Goal: Contribute content: Contribute content

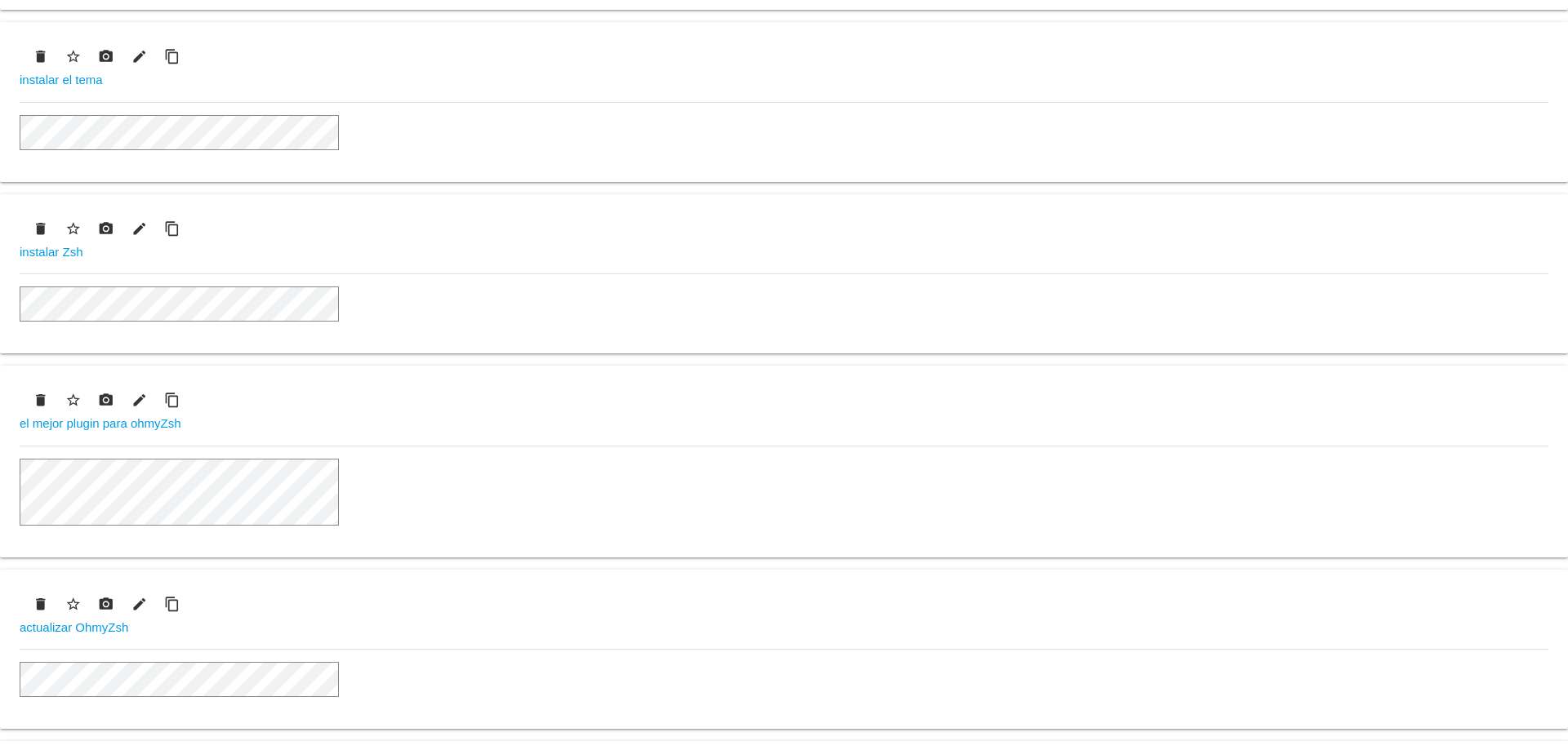
scroll to position [743, 0]
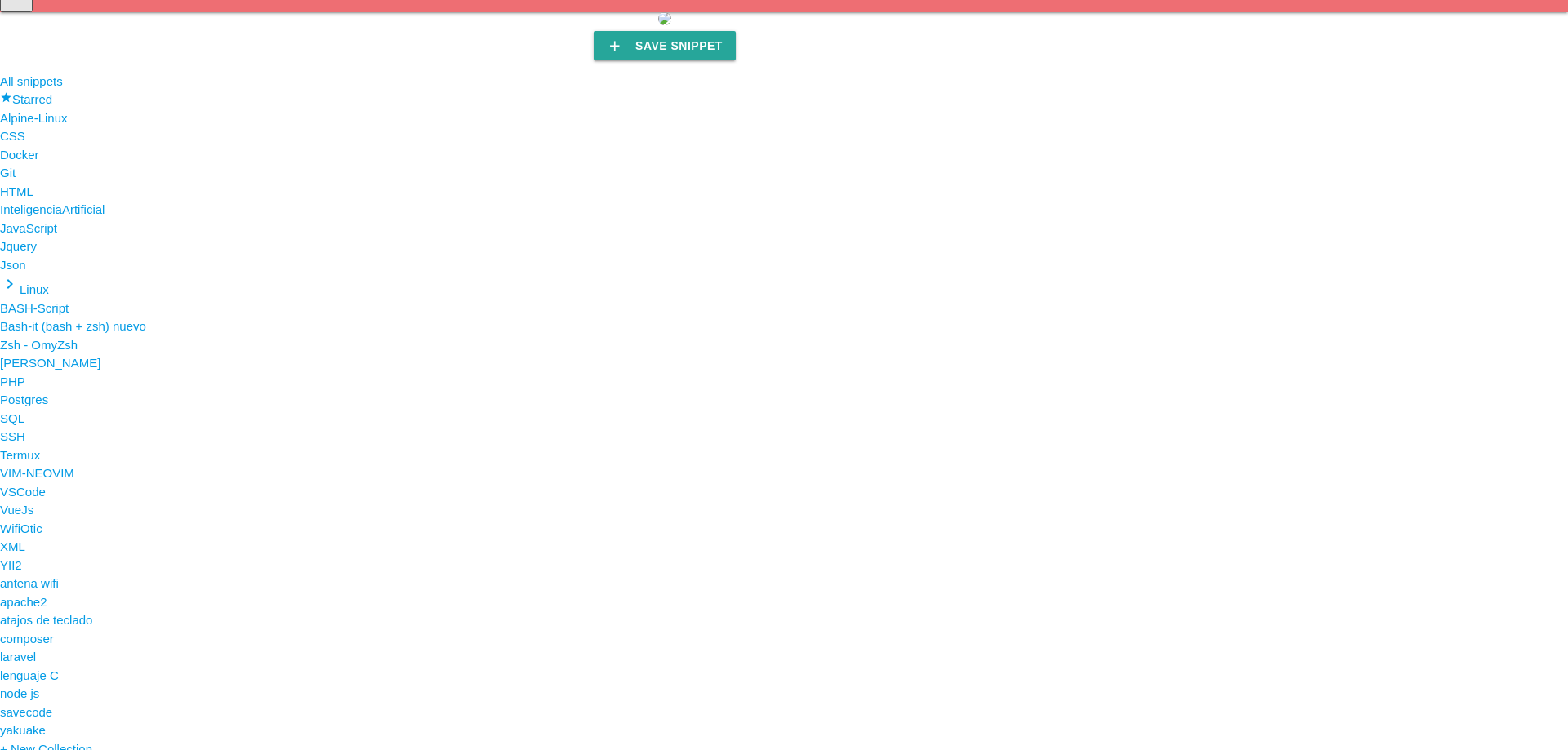
scroll to position [275, 0]
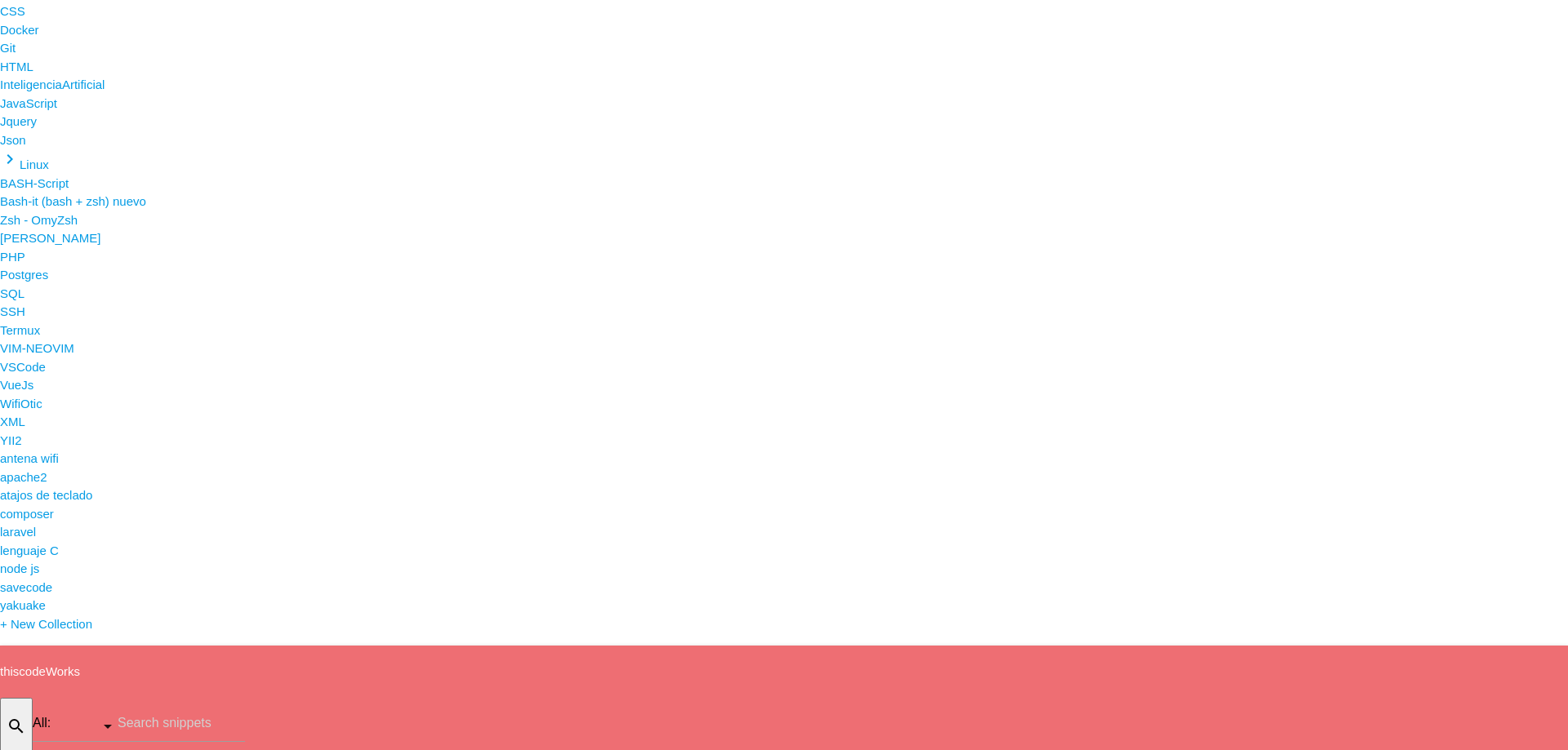
type input "jrg_300i"
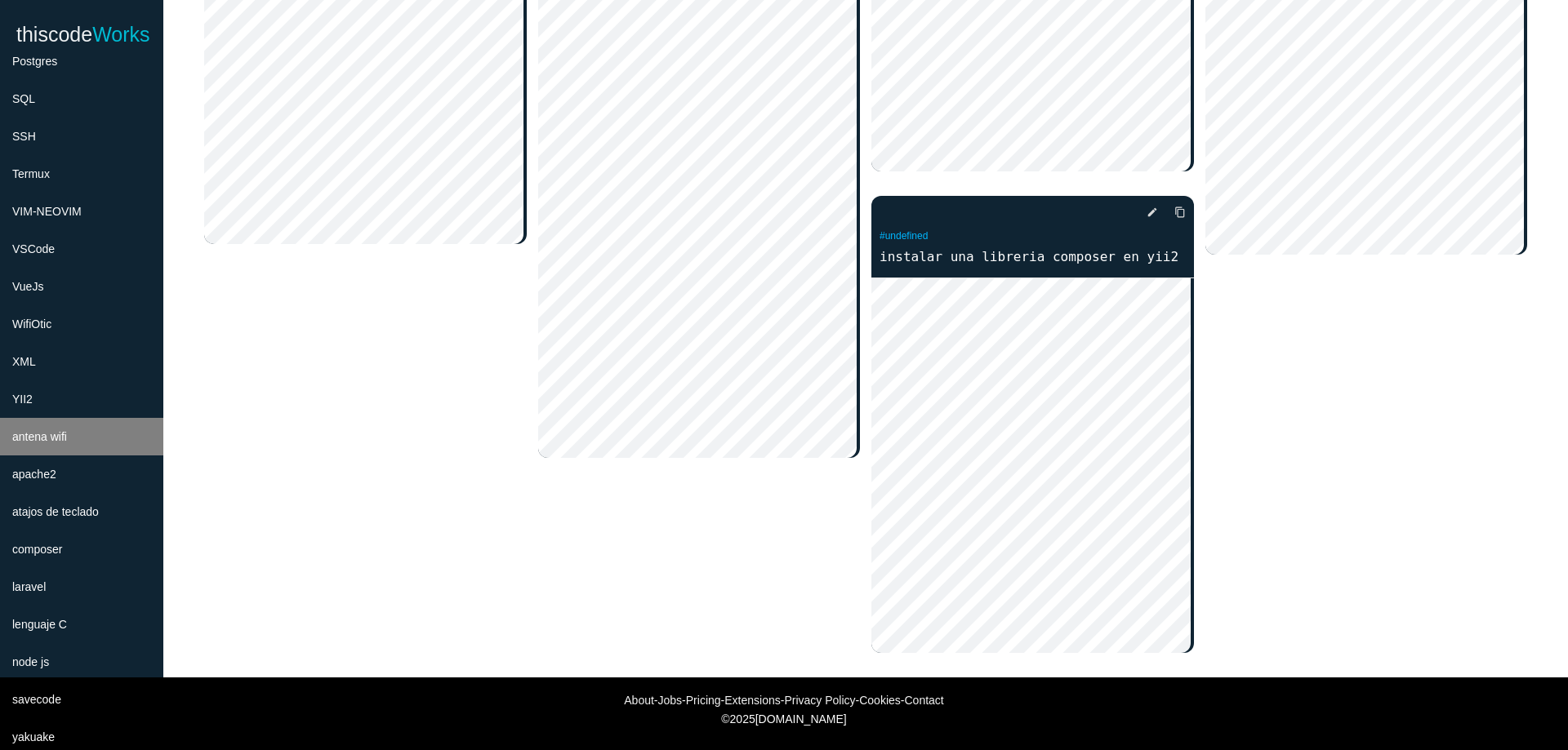
scroll to position [743, 0]
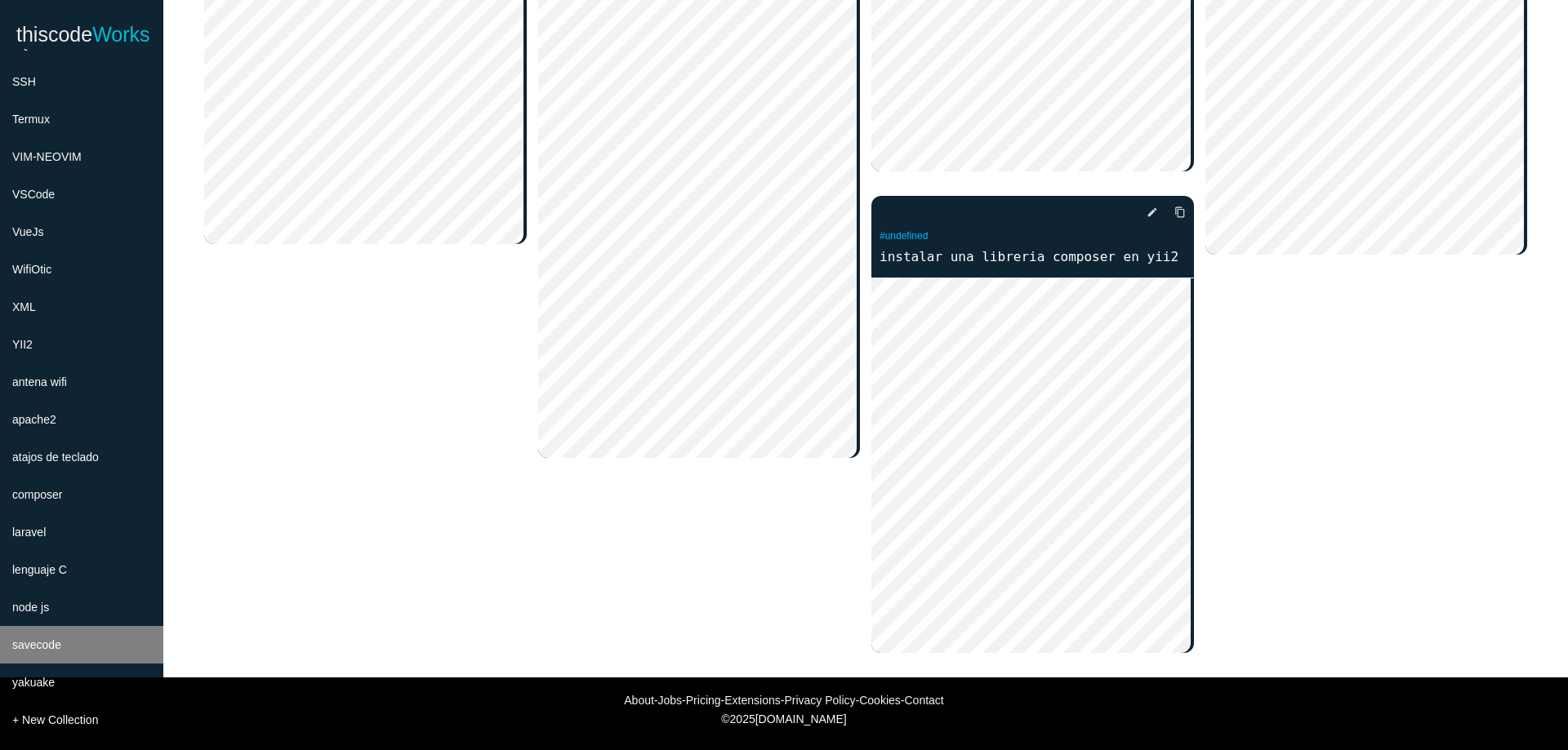
click at [116, 643] on li "savecode" at bounding box center [81, 644] width 163 height 37
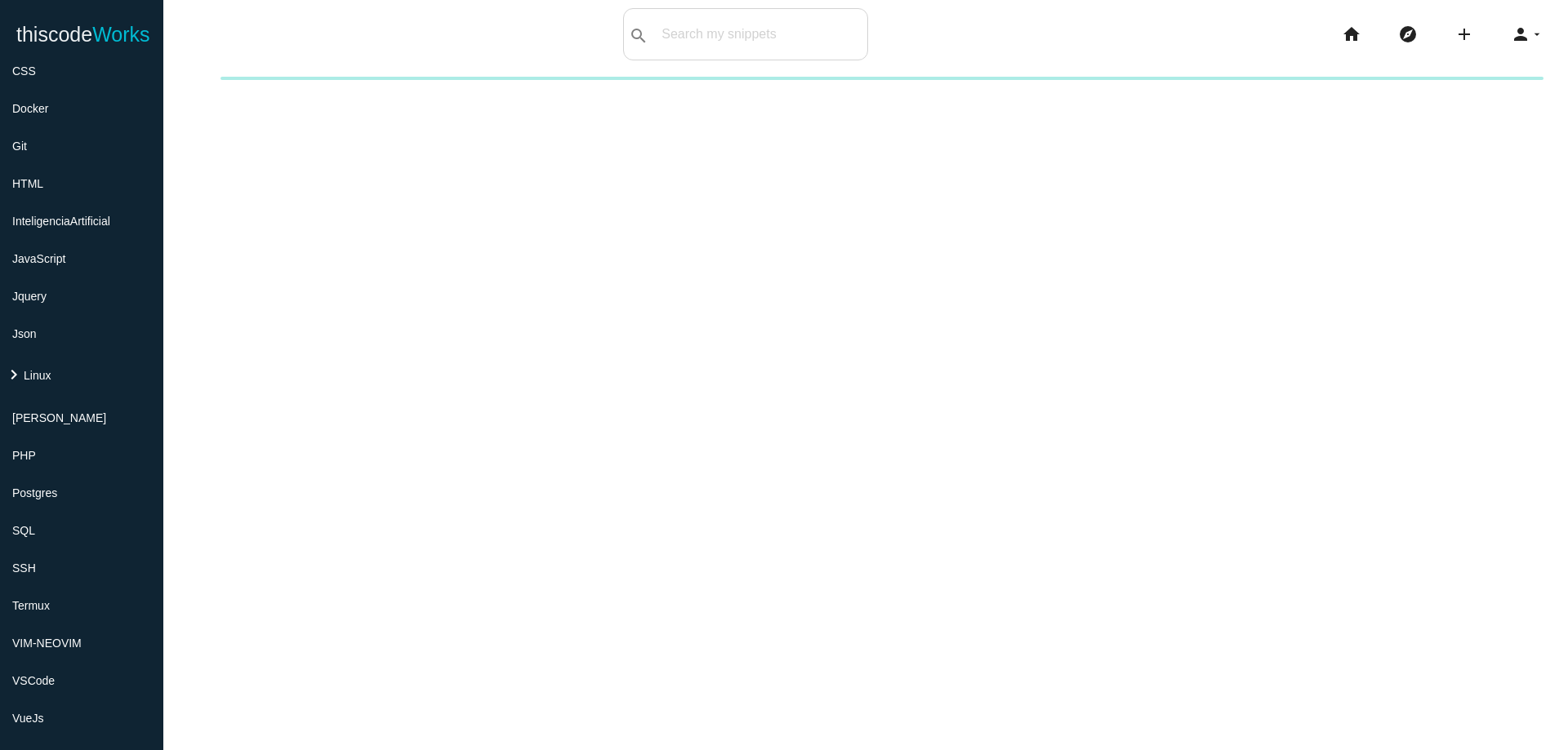
scroll to position [253, 0]
click at [65, 378] on li "keyboard_arrow_right Linux" at bounding box center [81, 379] width 163 height 47
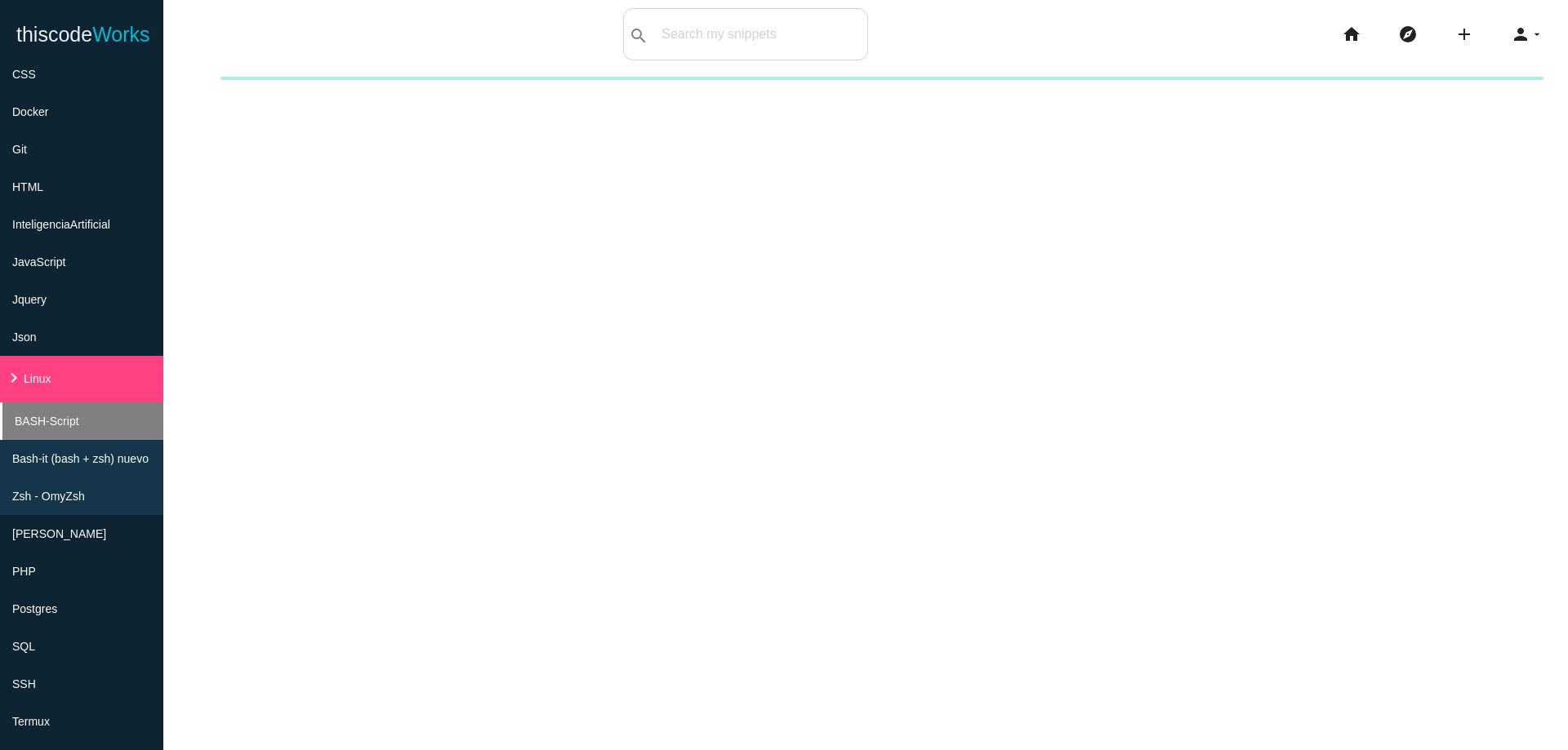
click at [61, 423] on span "BASH-Script" at bounding box center [47, 422] width 65 height 13
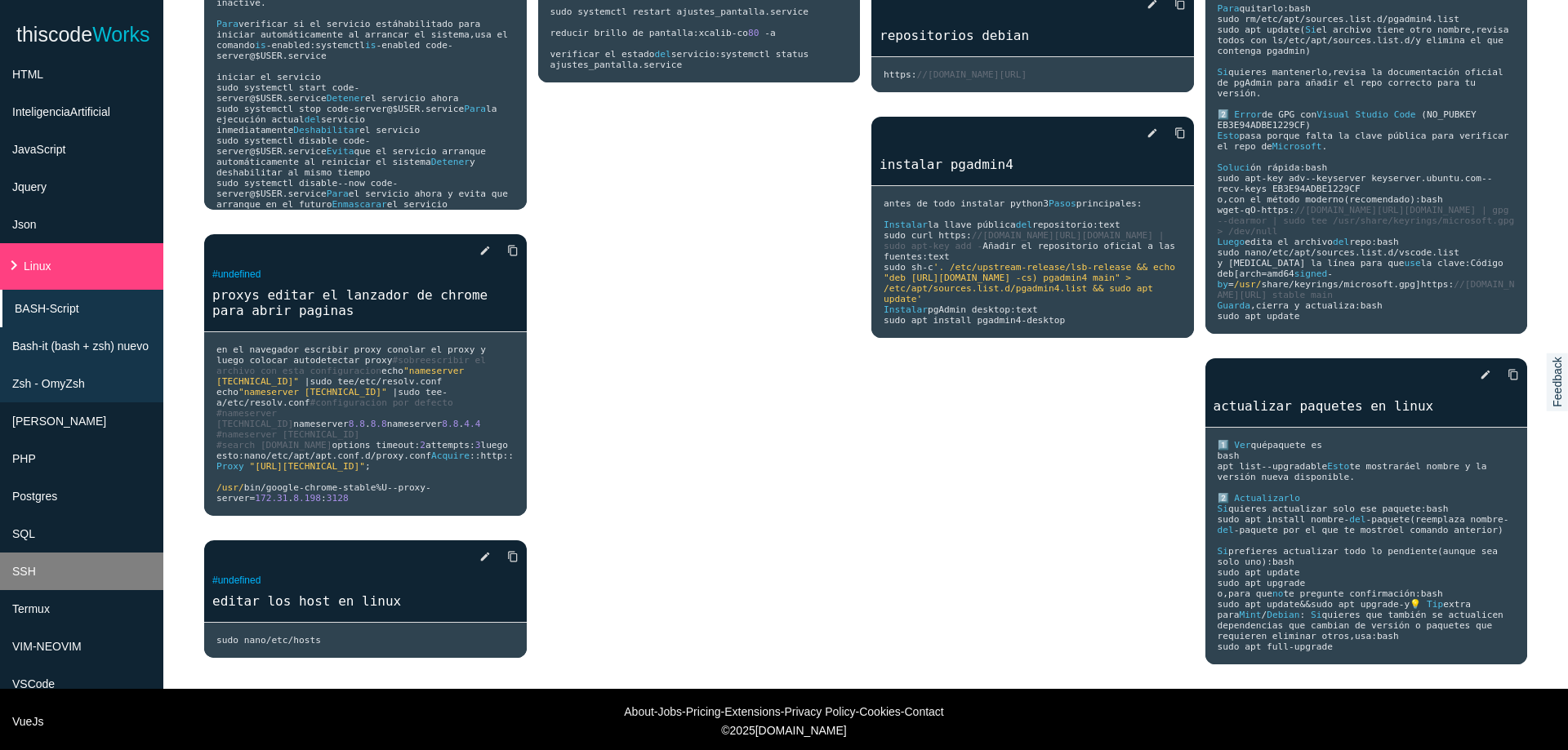
scroll to position [268, 0]
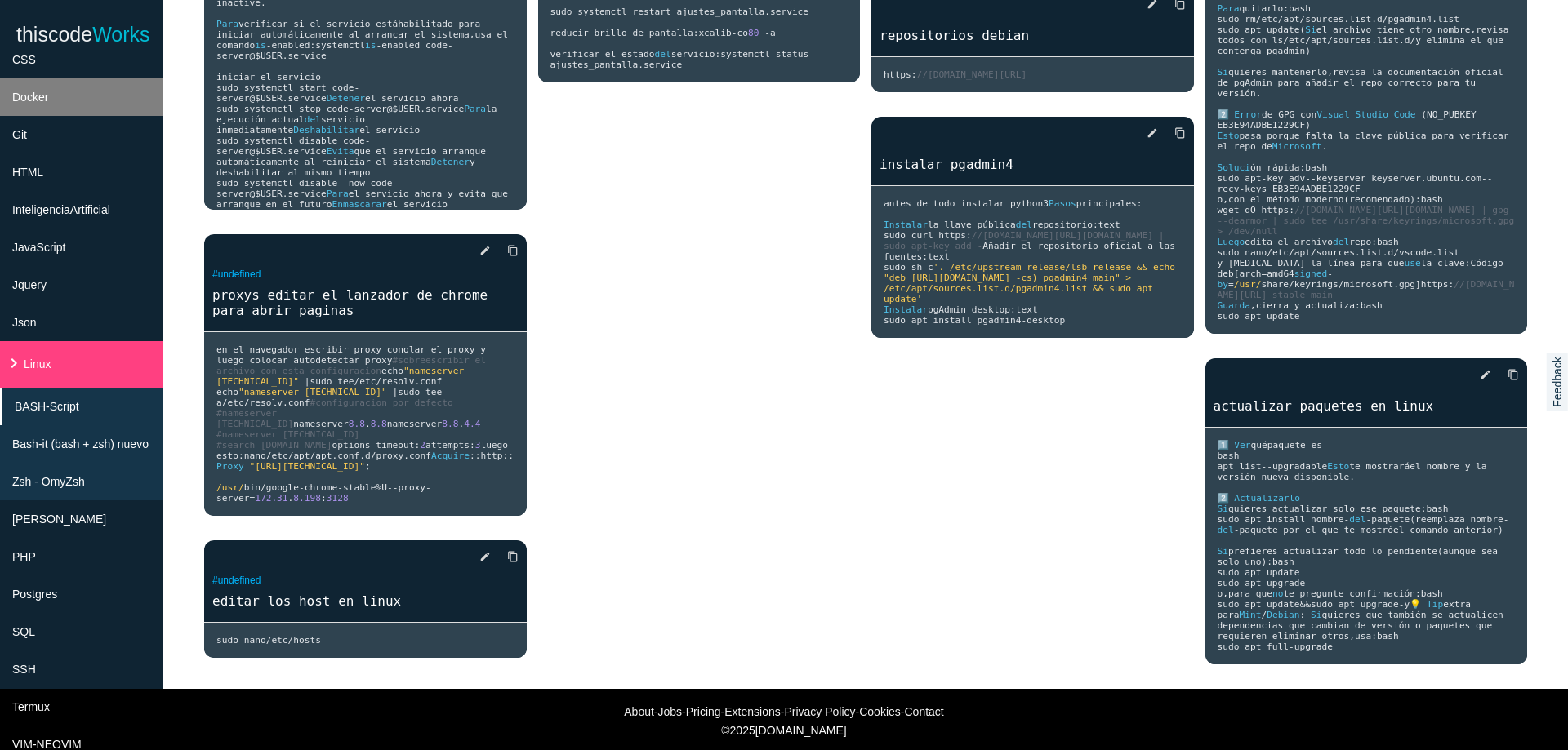
click at [54, 88] on li "Docker" at bounding box center [81, 96] width 163 height 37
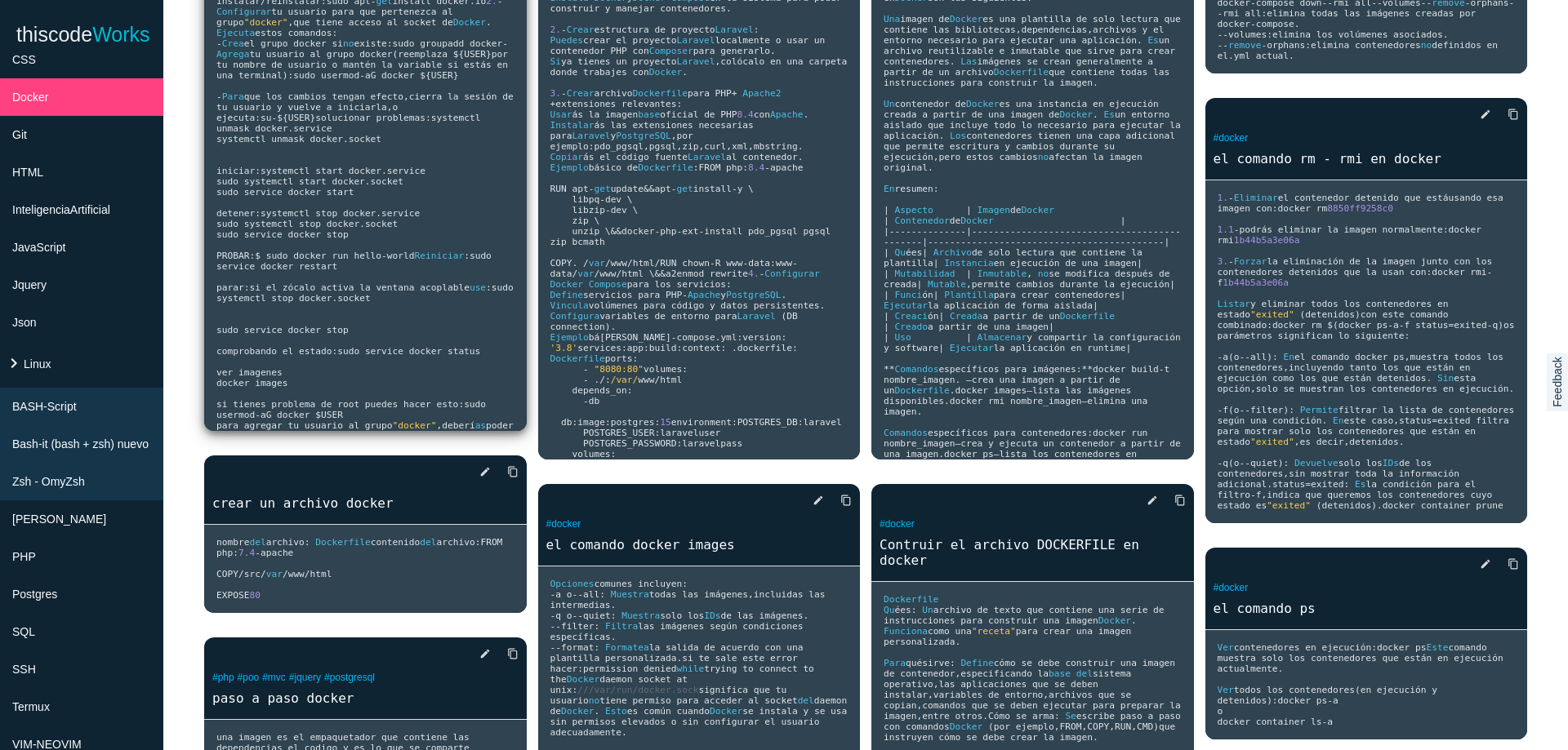
scroll to position [240, 0]
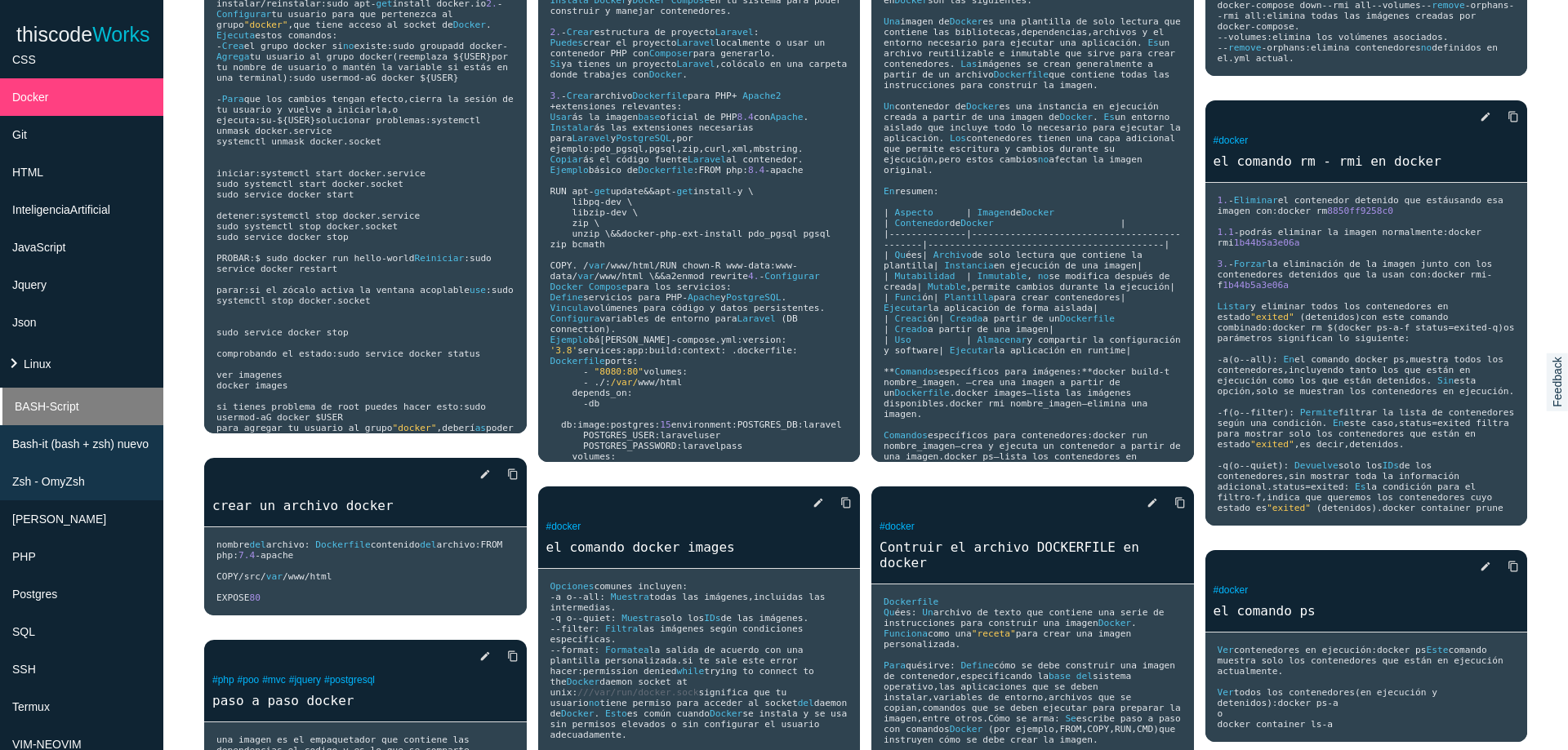
click at [97, 411] on li "BASH-Script" at bounding box center [81, 406] width 163 height 37
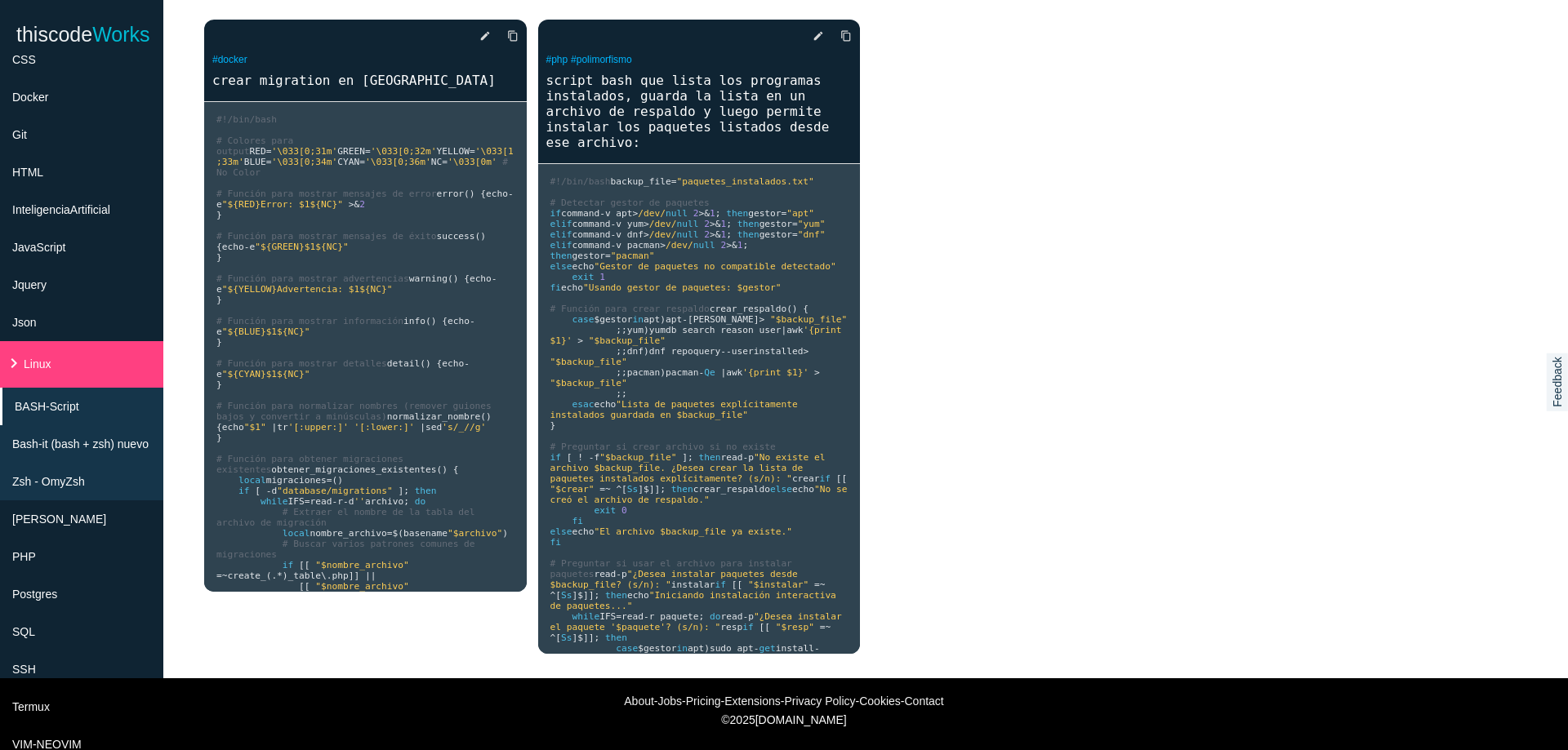
scroll to position [693, 0]
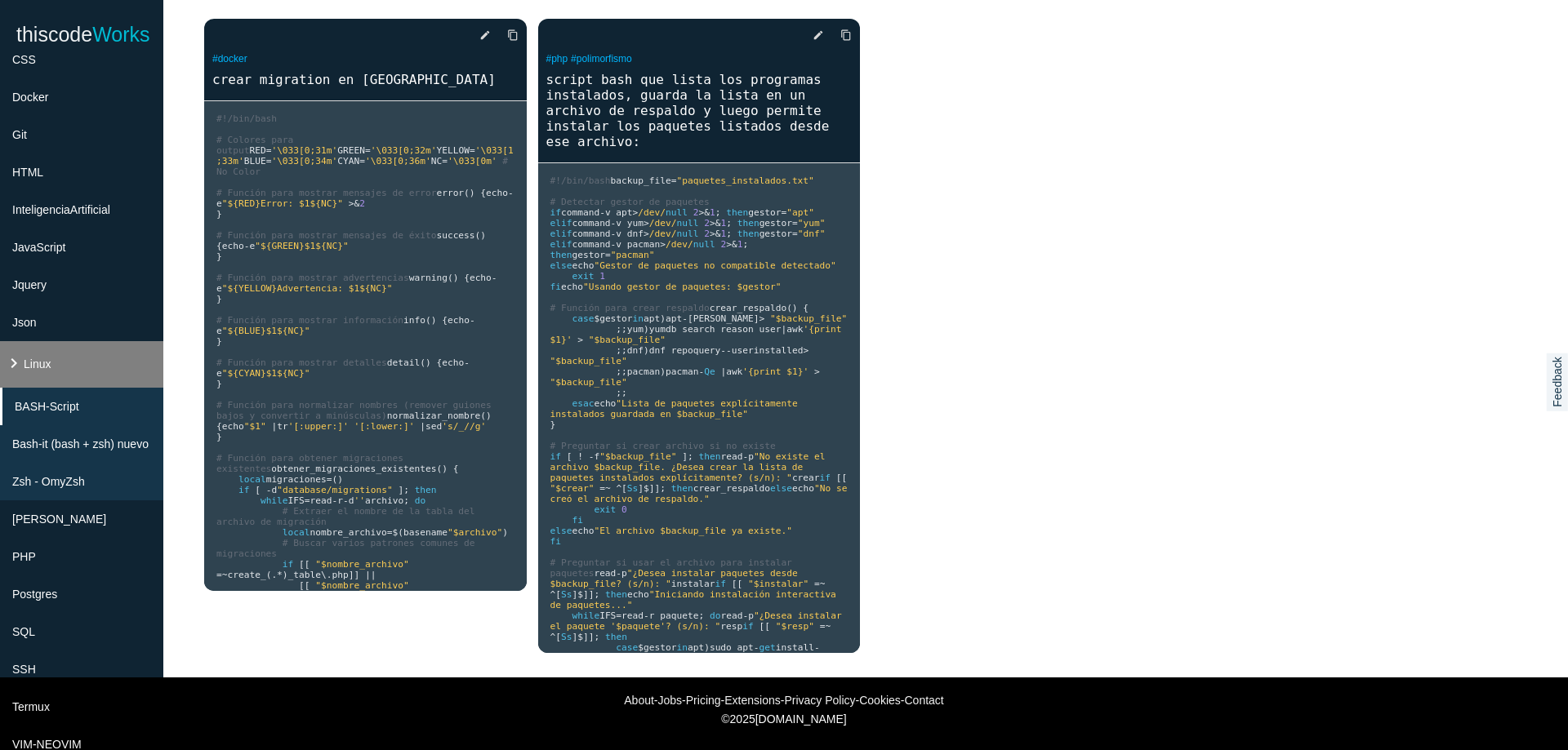
click at [67, 369] on li "keyboard_arrow_right Linux" at bounding box center [81, 365] width 163 height 47
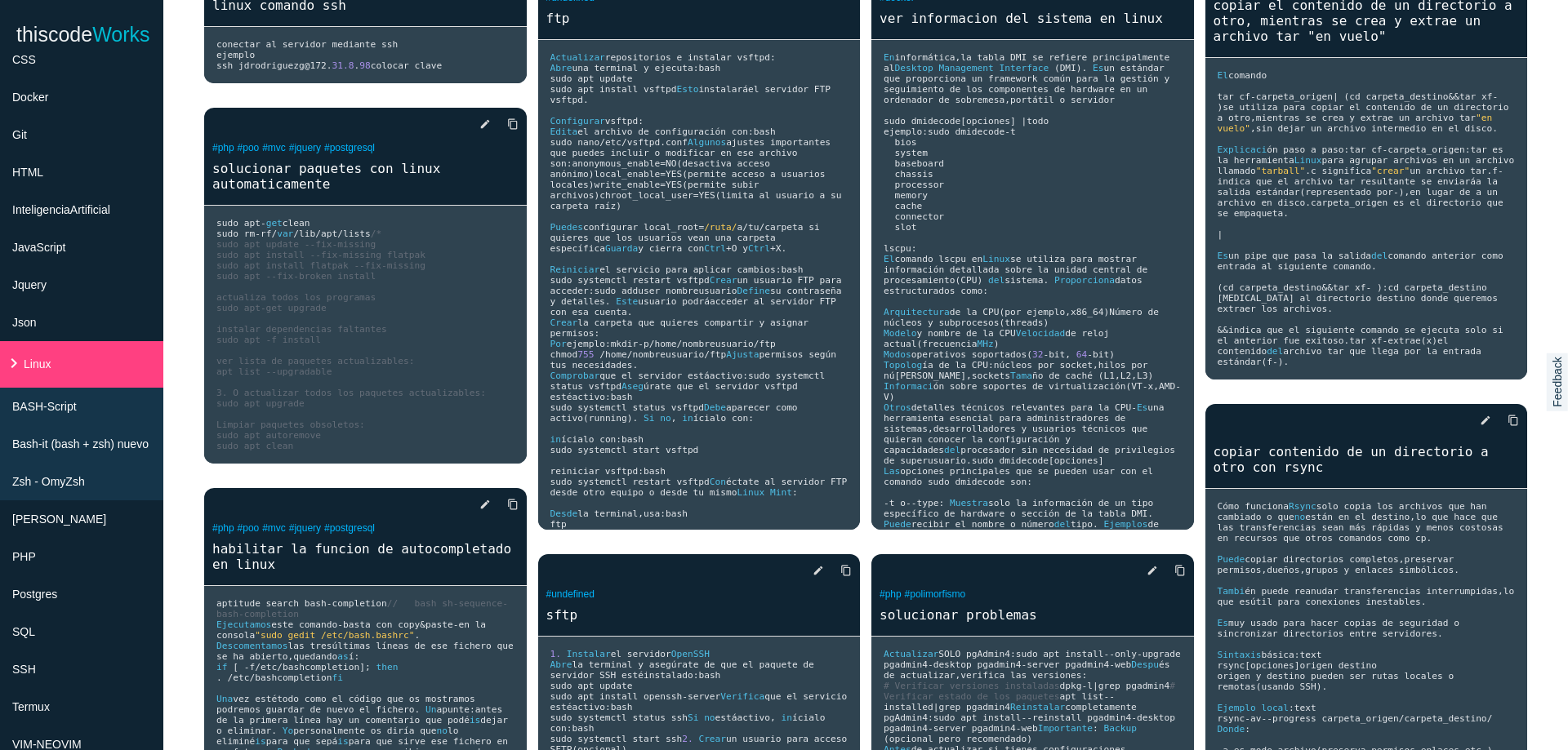
scroll to position [196, 0]
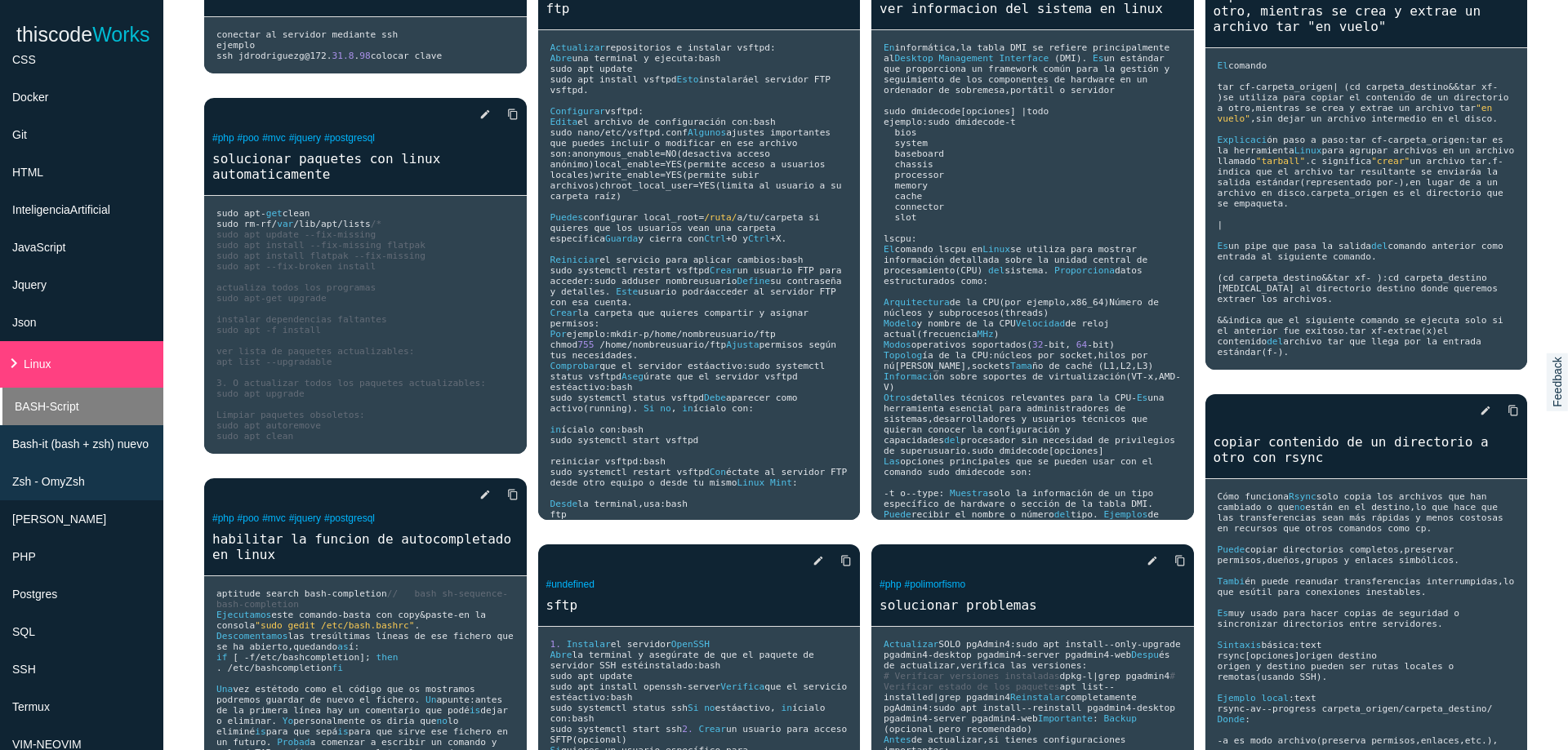
click at [64, 409] on span "BASH-Script" at bounding box center [47, 406] width 65 height 13
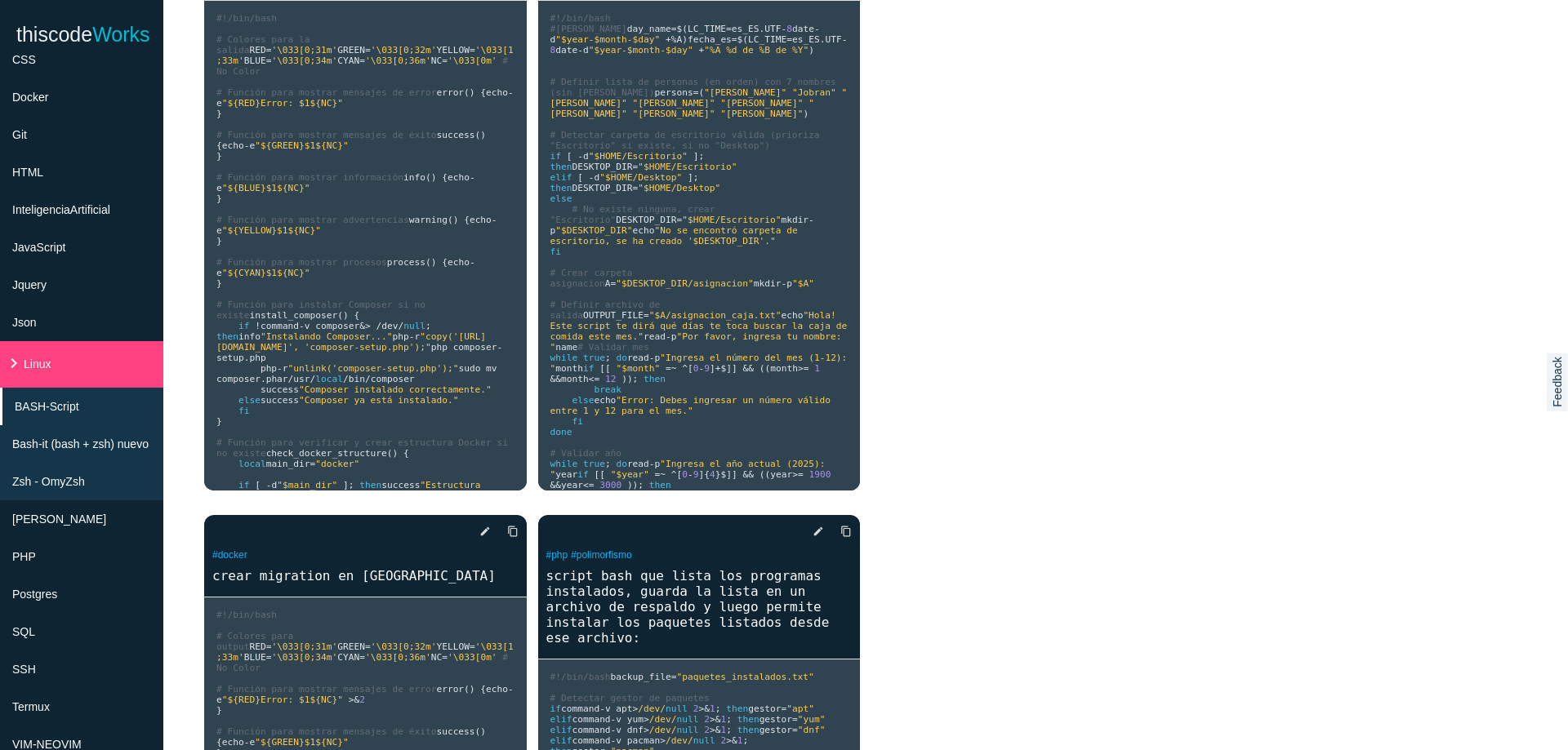
scroll to position [0, 0]
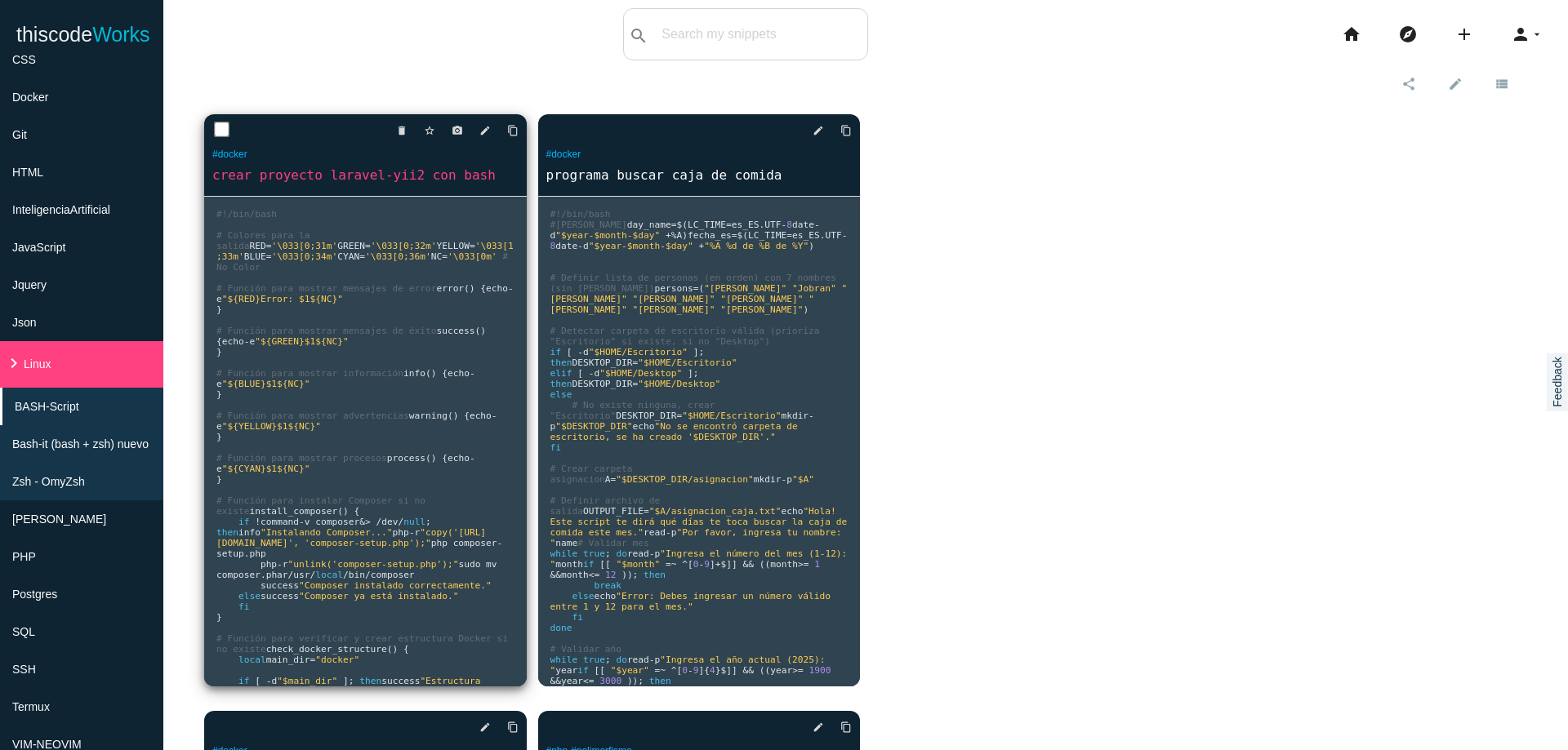
click at [421, 279] on pre "#!/bin/bash # Colores para la salida RED = '\033[0;31m' GREEN = '\033[0;32m' YE…" at bounding box center [366, 441] width 323 height 490
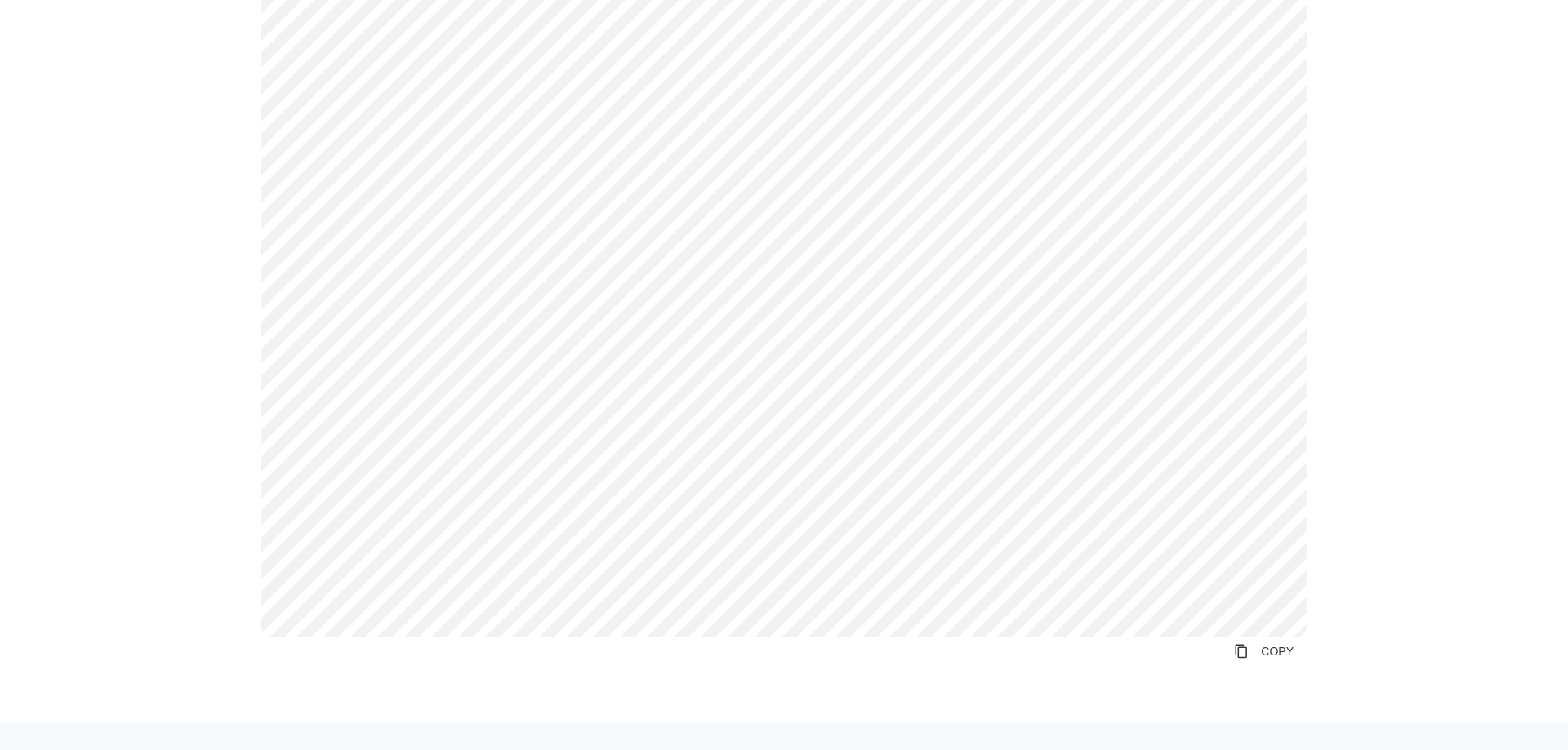
scroll to position [4703, 0]
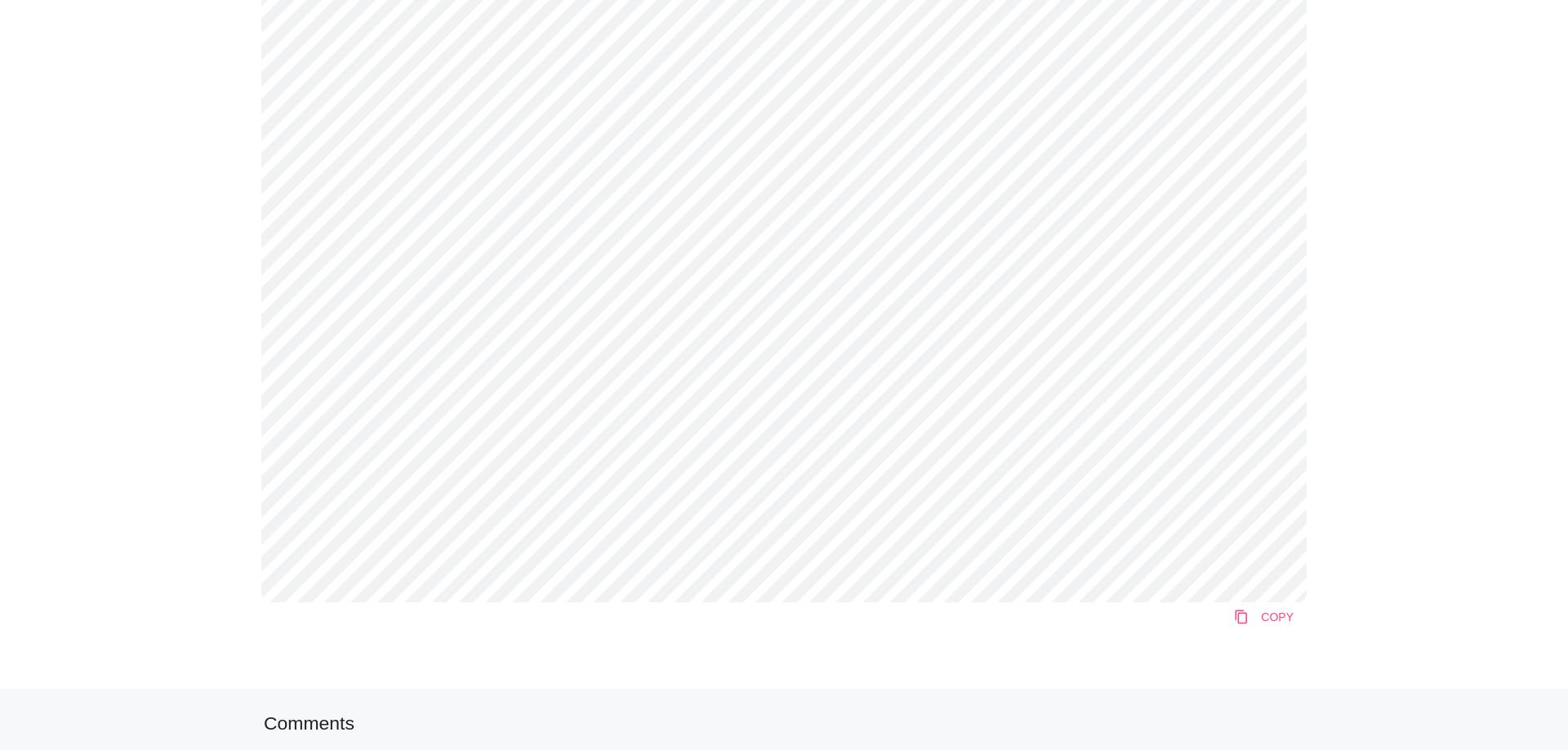
click at [1266, 609] on link "content_copy COPY" at bounding box center [1264, 617] width 86 height 30
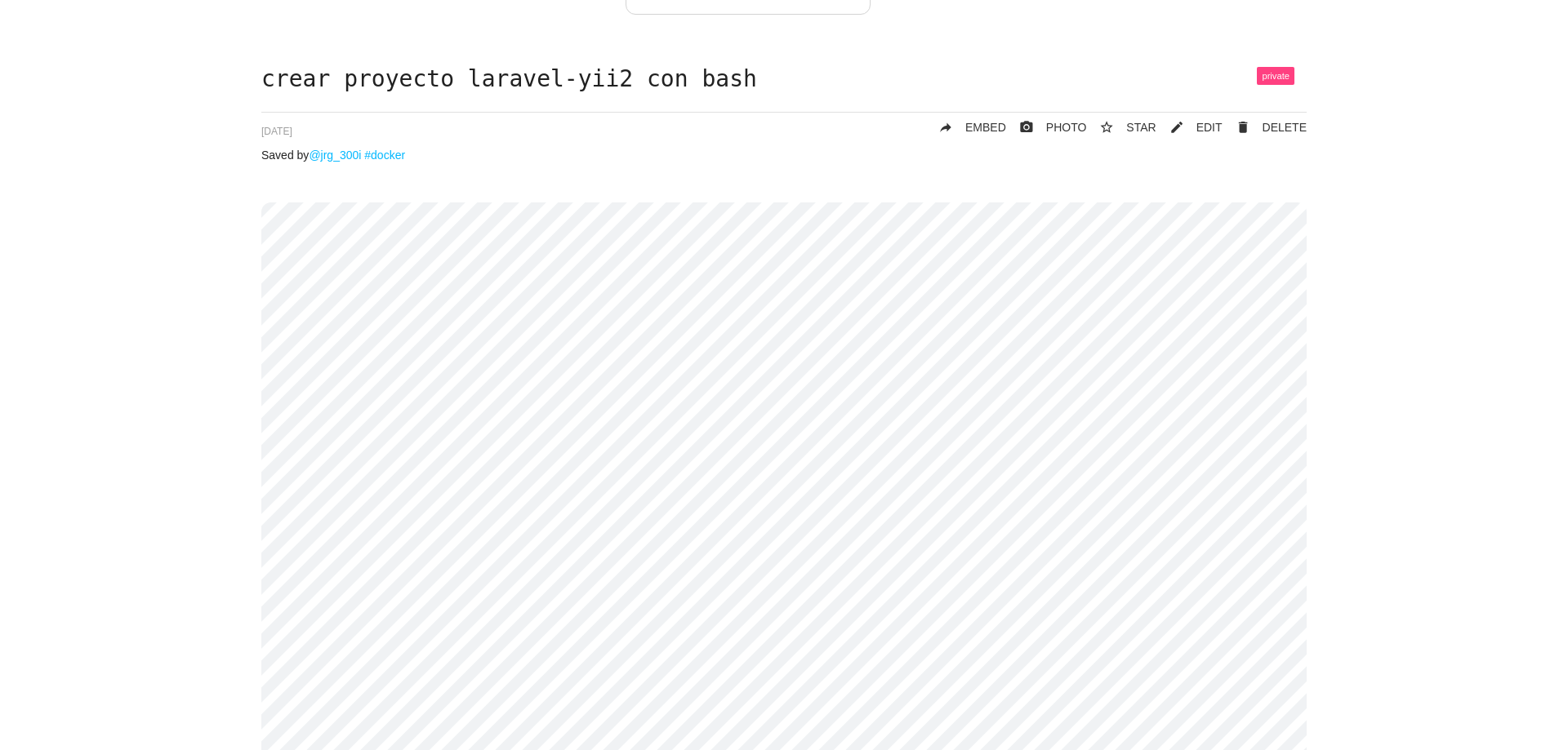
scroll to position [0, 0]
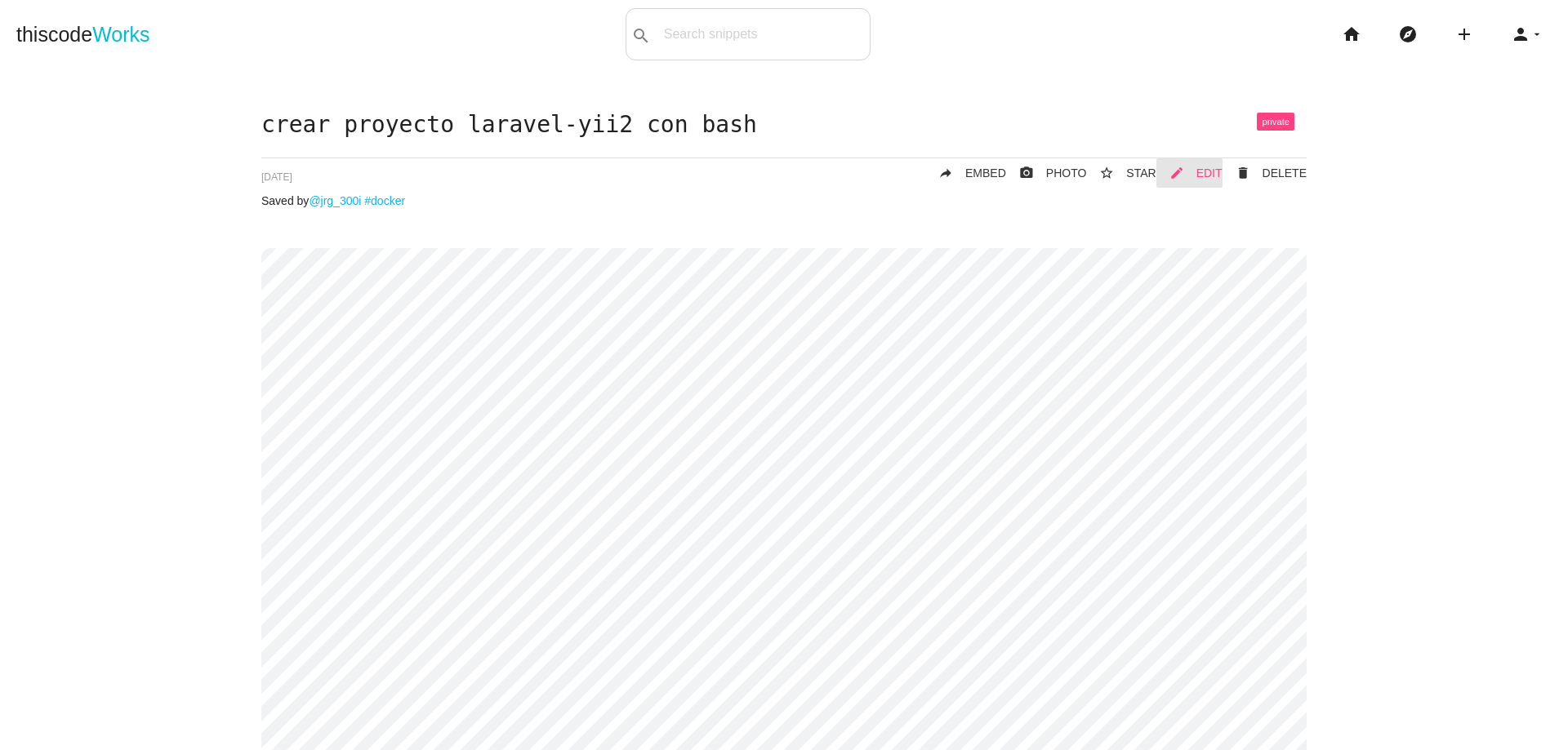
click at [1207, 167] on span "EDIT" at bounding box center [1209, 174] width 26 height 13
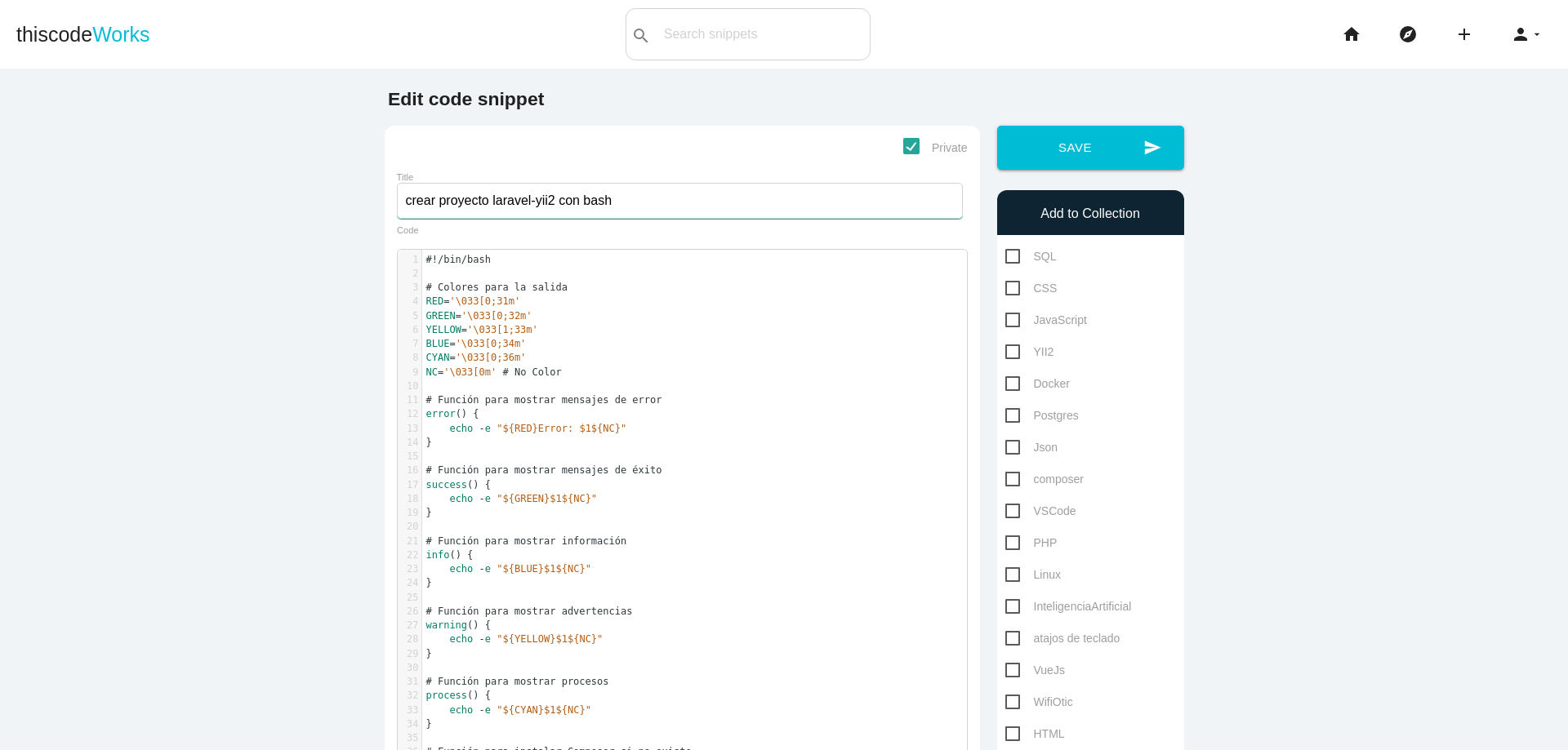
click at [400, 209] on input "crear proyecto laravel-yii2 con bash" at bounding box center [679, 201] width 566 height 36
click at [400, 198] on input "crear proyecto laravel-yii2 con bash" at bounding box center [679, 201] width 566 height 36
type input "v-1 crear proyecto laravel-yii2 con bash"
click at [1065, 157] on button "send Save" at bounding box center [1091, 148] width 187 height 44
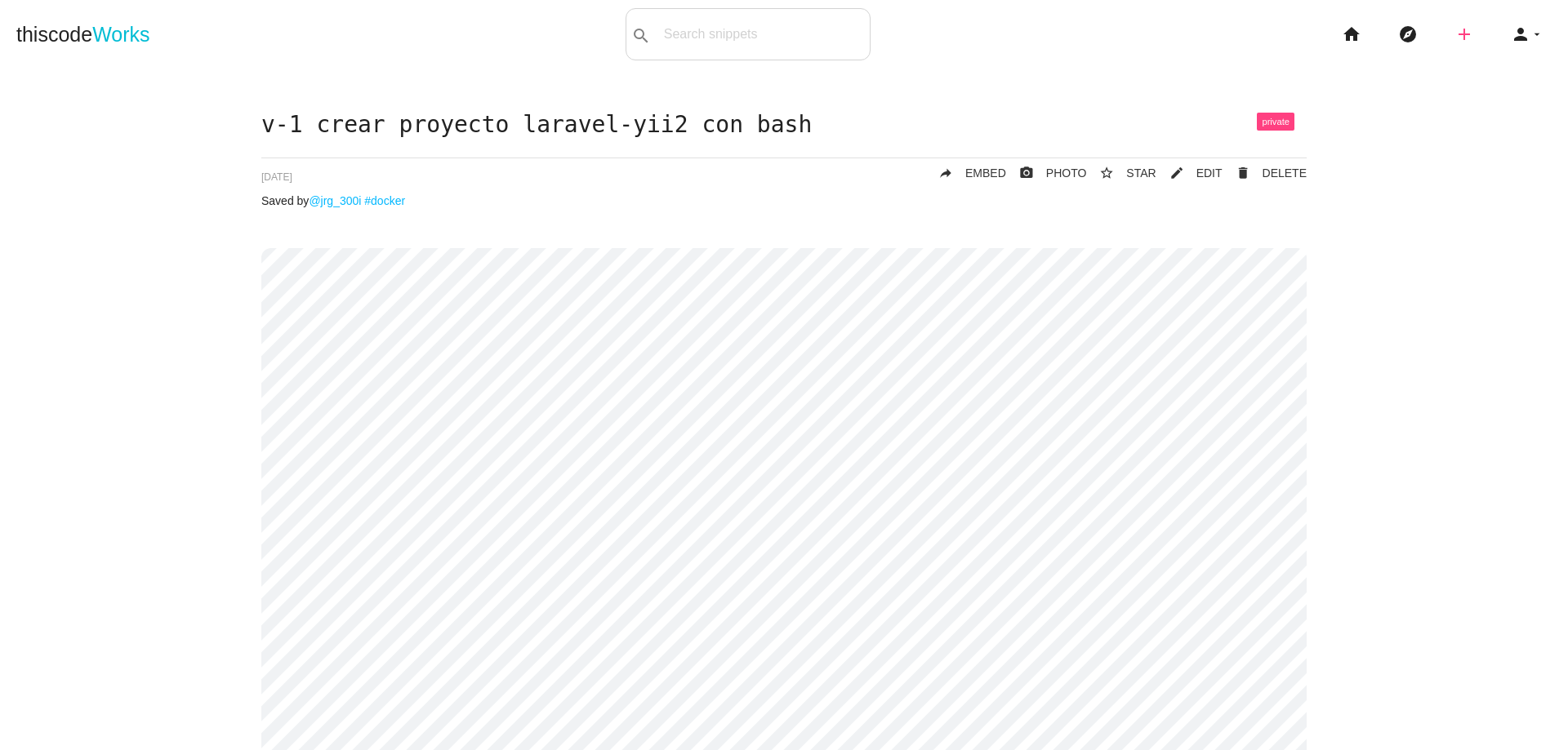
click at [1459, 33] on icon "add" at bounding box center [1464, 34] width 20 height 52
click at [1459, 33] on icon "code" at bounding box center [1465, 29] width 20 height 18
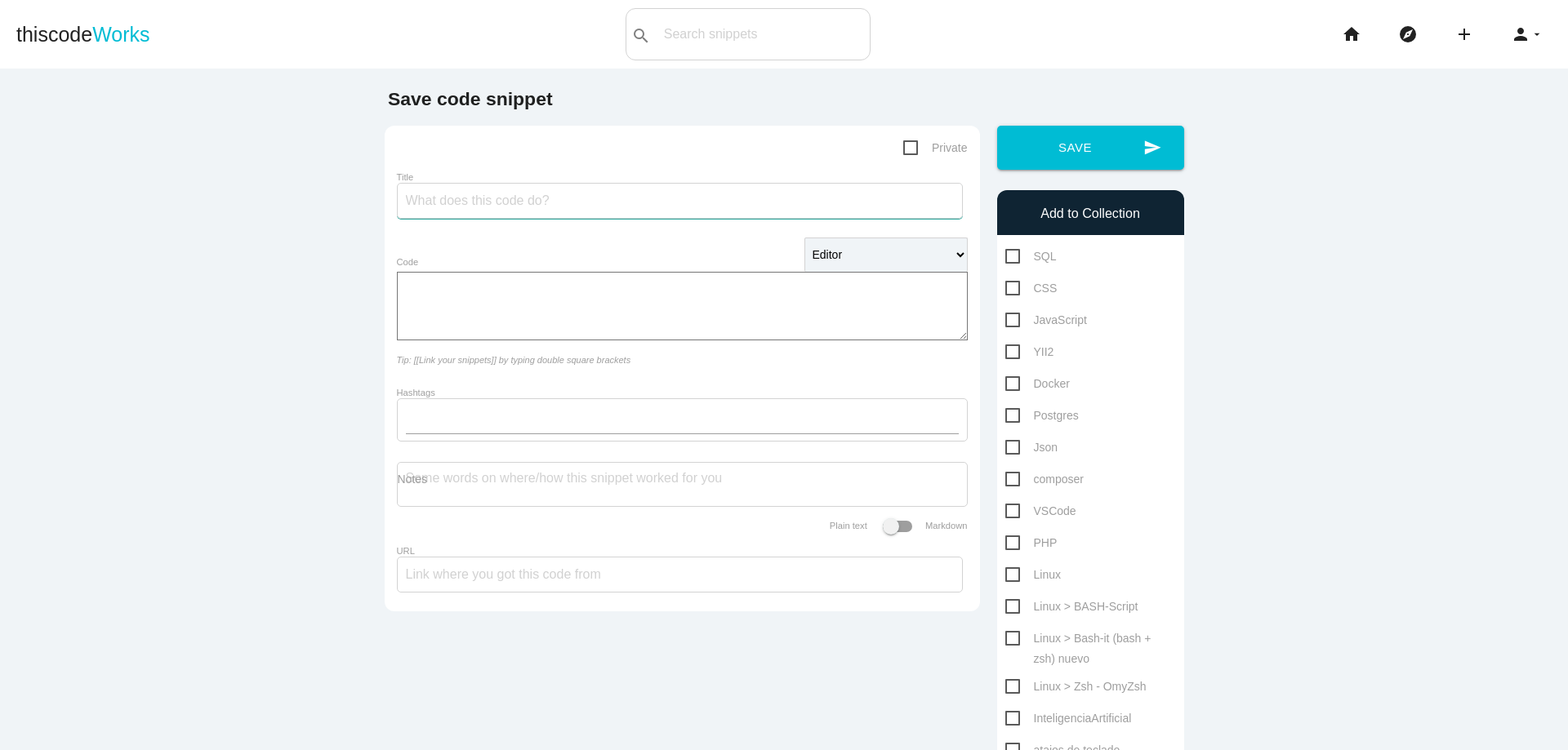
click at [609, 204] on input "Title" at bounding box center [679, 201] width 566 height 36
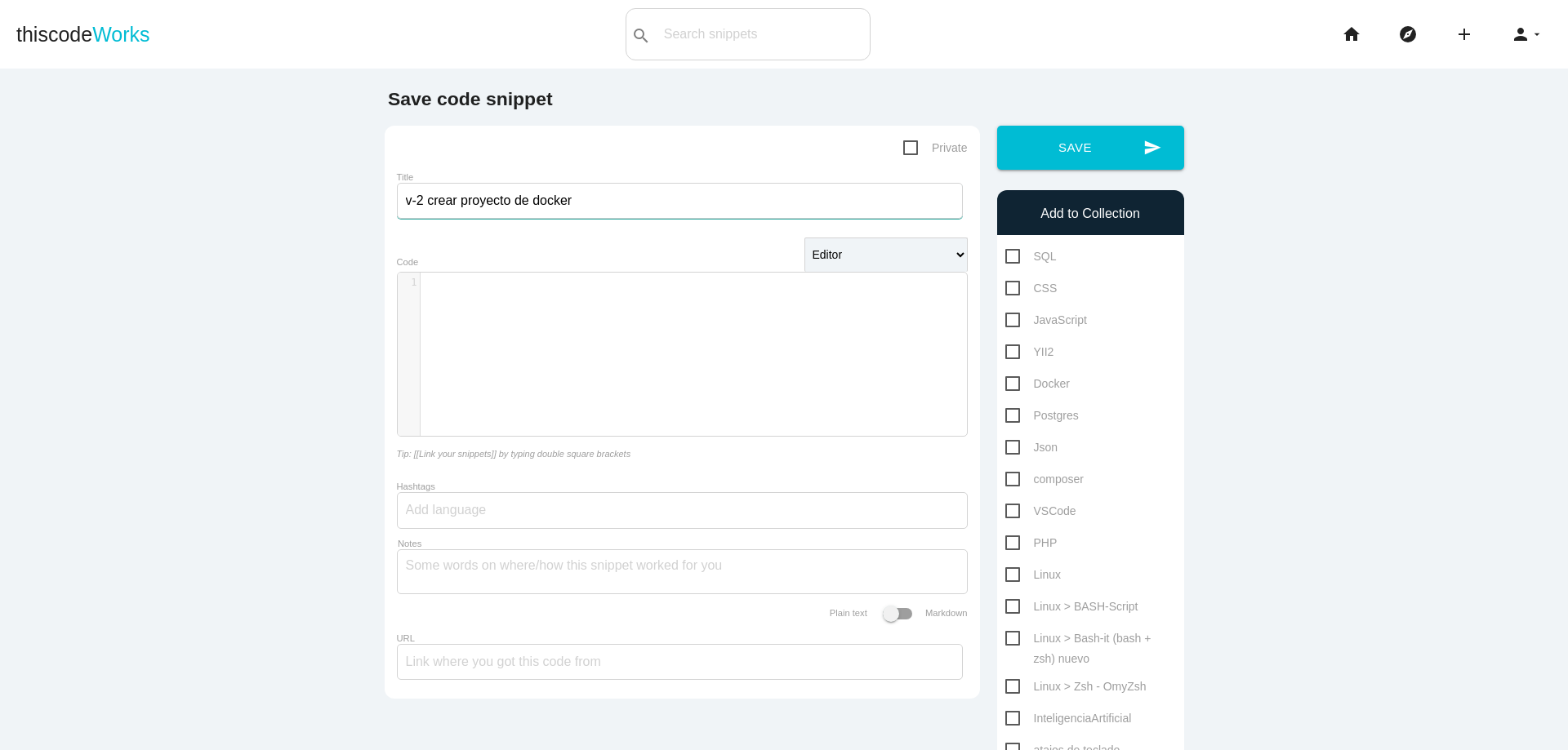
type input "v-2 crear proyecto de docker"
click at [631, 300] on div "​ x 1 ​" at bounding box center [695, 366] width 594 height 188
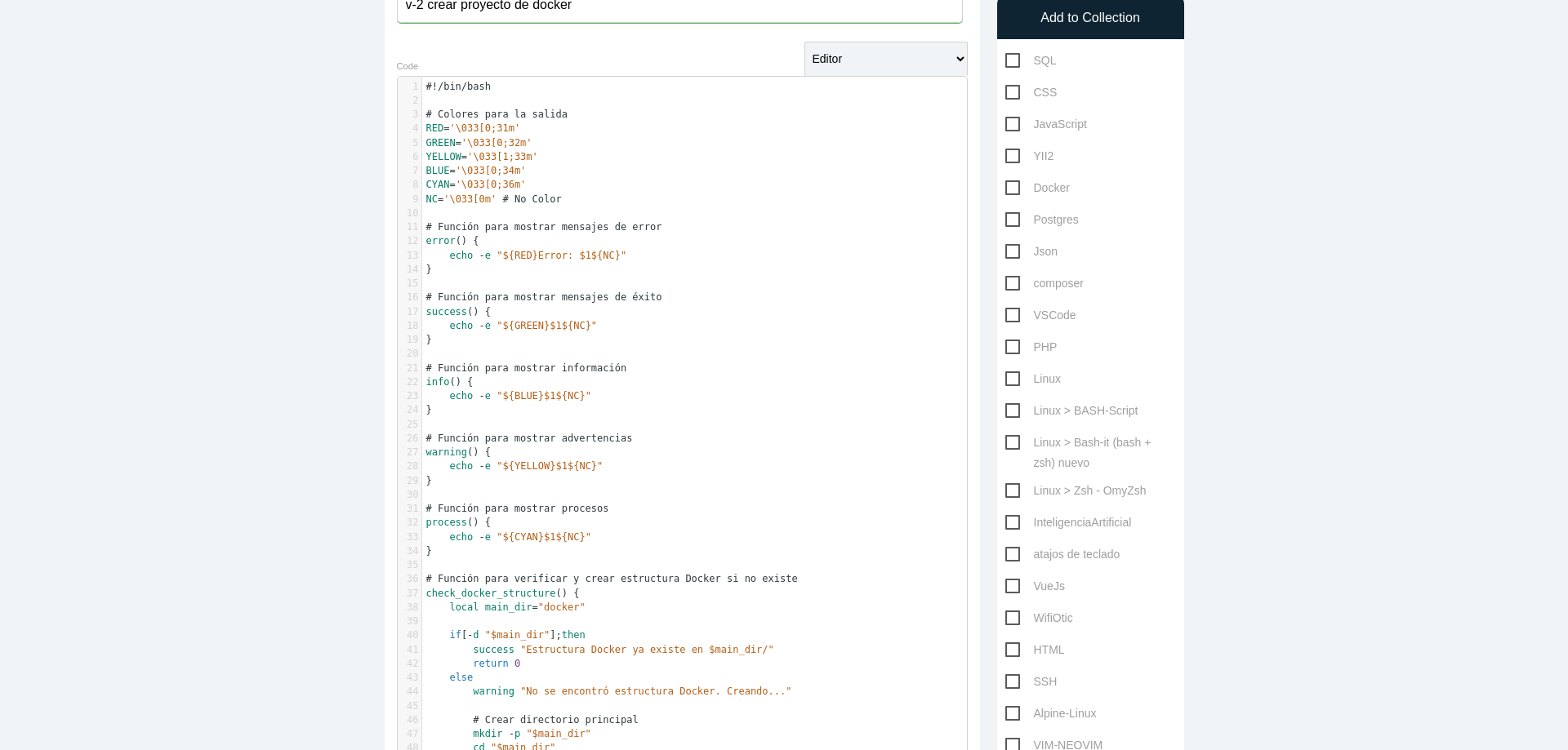
scroll to position [294, 0]
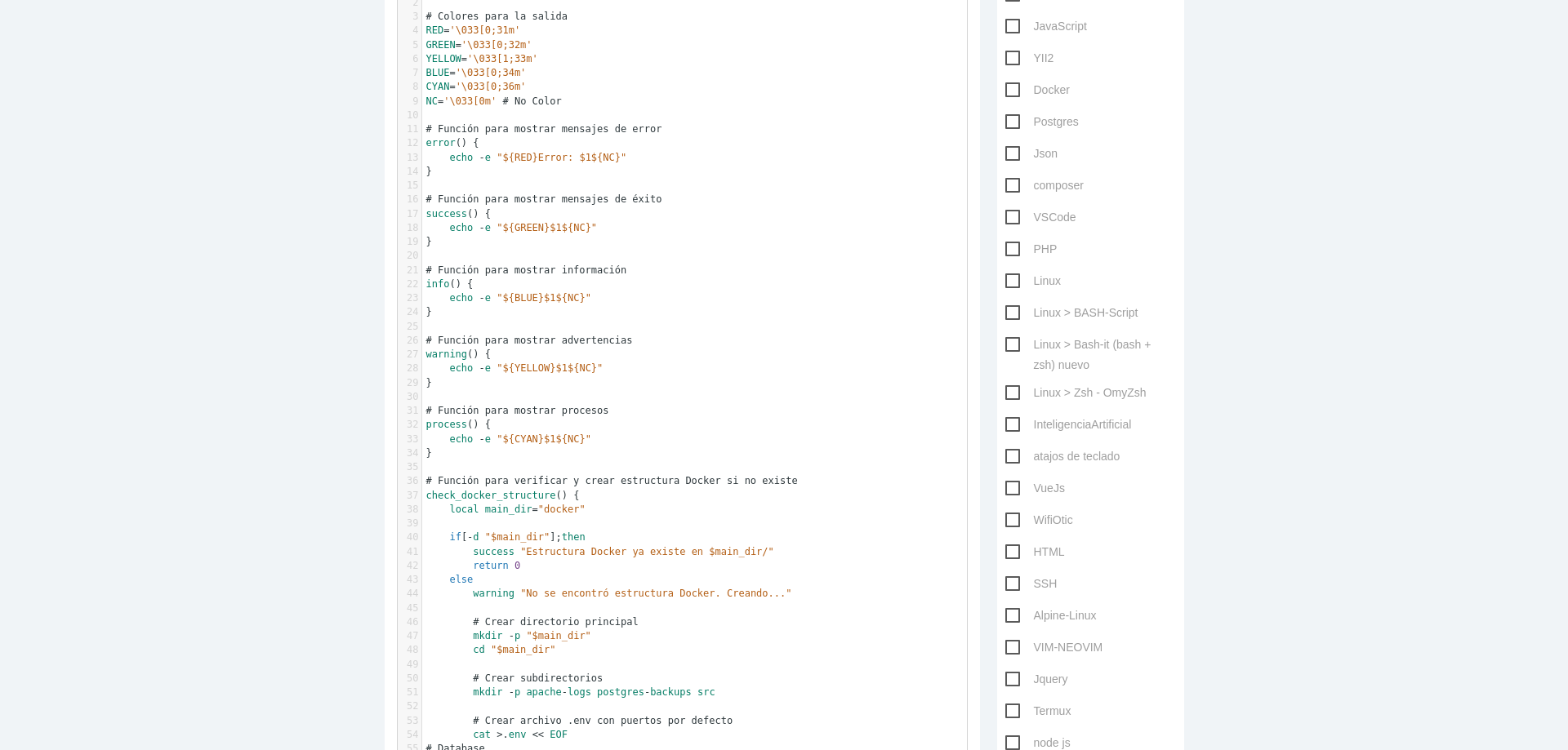
click at [1005, 277] on span "Linux" at bounding box center [1033, 281] width 55 height 20
click at [1005, 277] on input "Linux" at bounding box center [1010, 276] width 10 height 10
checkbox input "true"
click at [1005, 248] on span "PHP" at bounding box center [1031, 249] width 52 height 20
click at [1005, 248] on input "PHP" at bounding box center [1010, 244] width 10 height 10
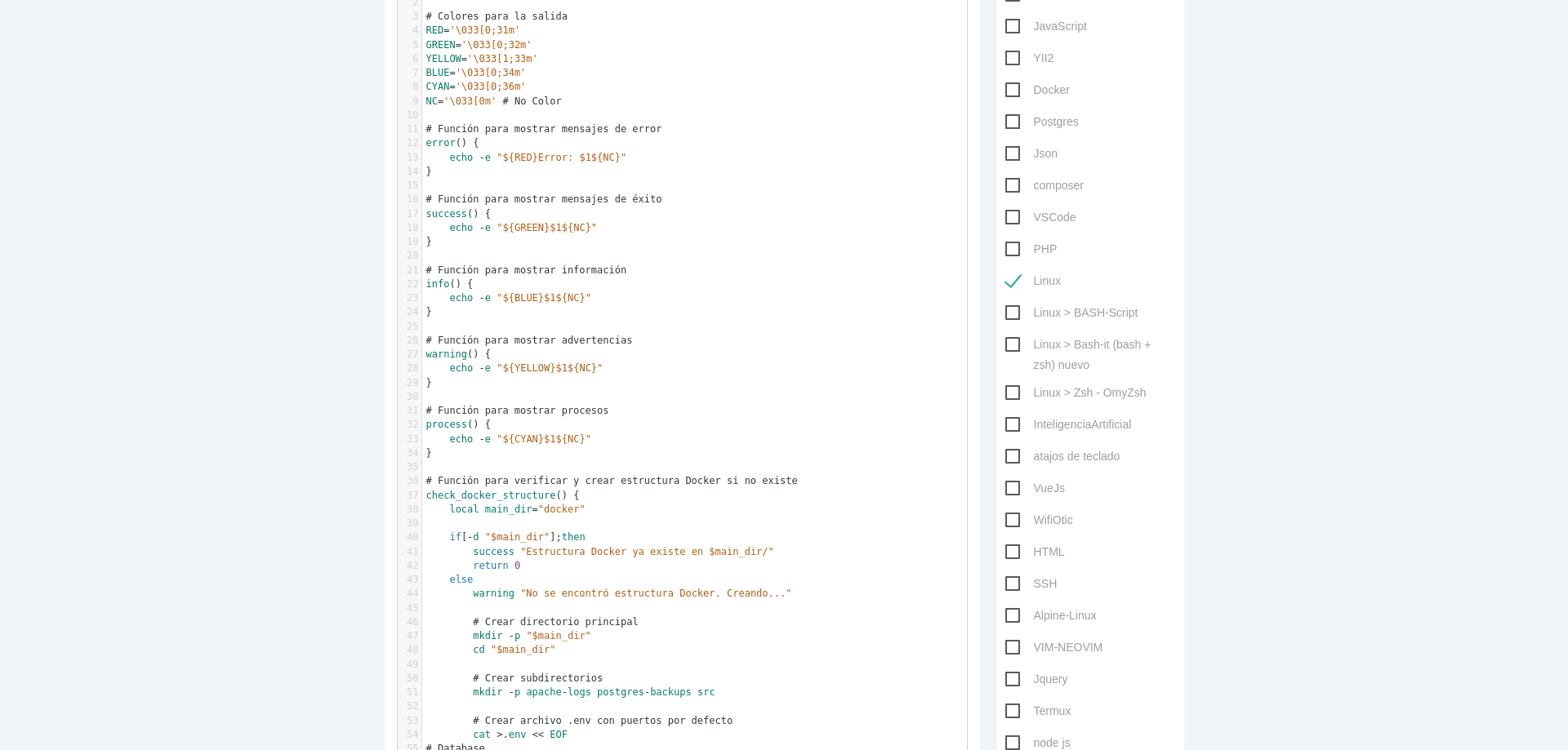
checkbox input "true"
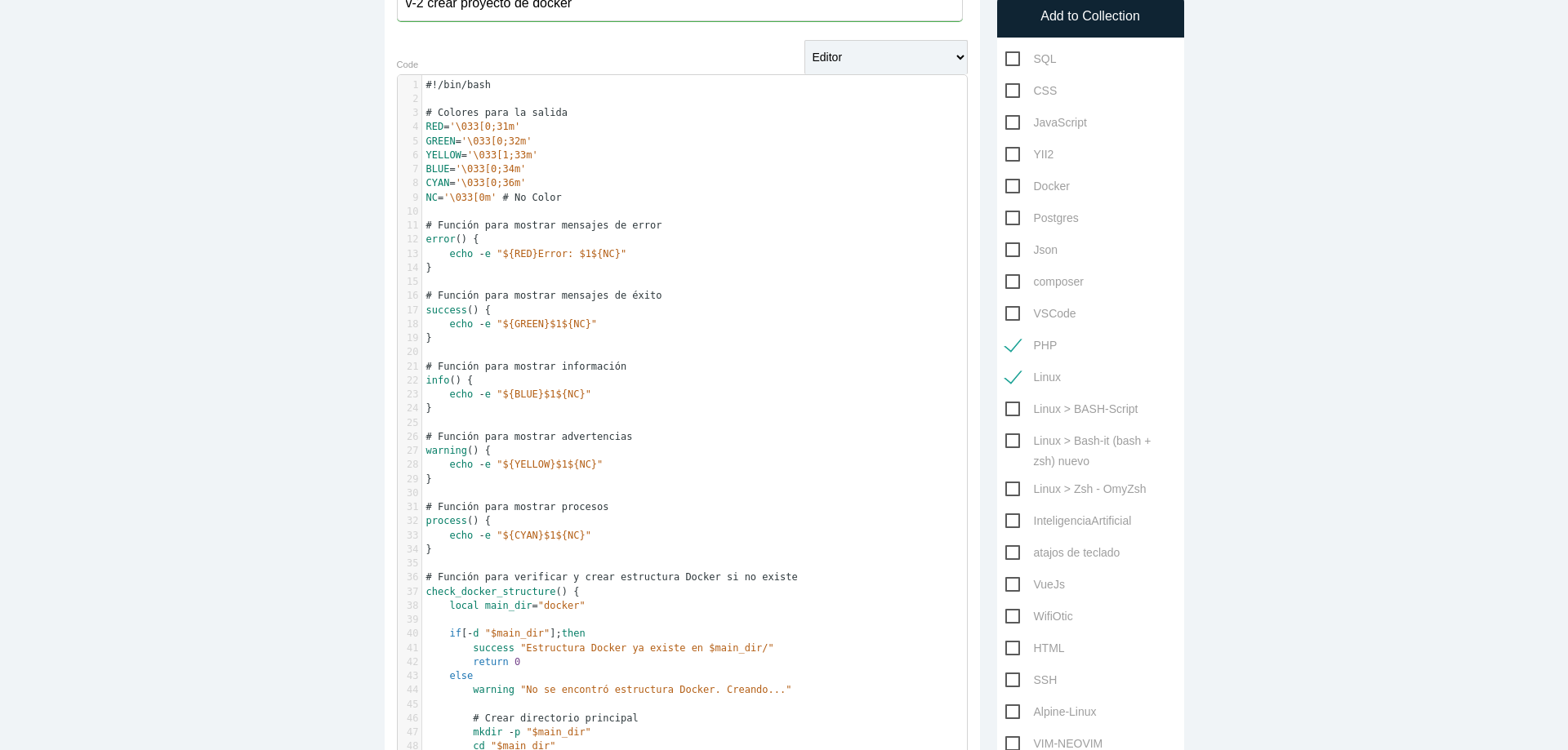
scroll to position [98, 0]
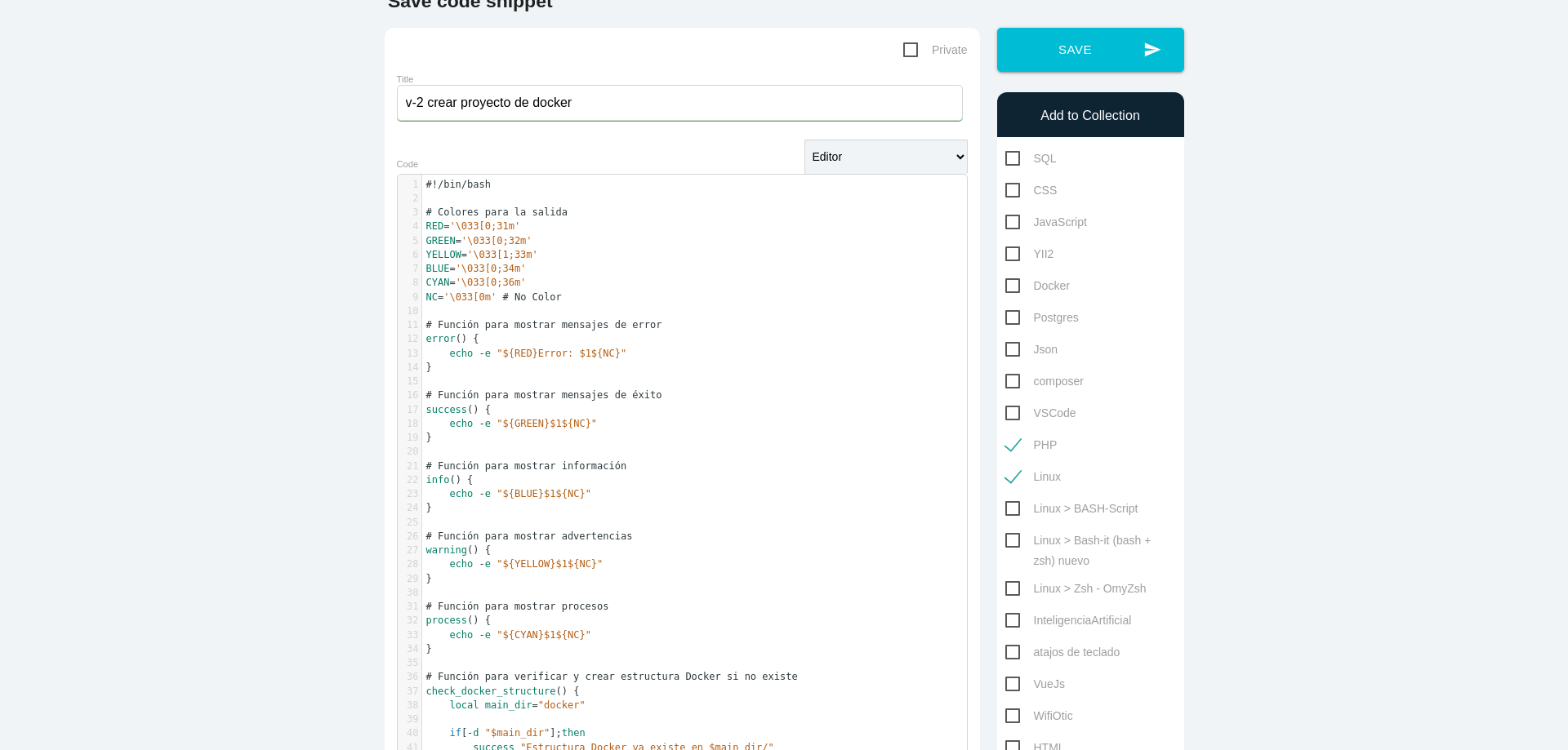
click at [1014, 278] on span "Docker" at bounding box center [1037, 285] width 65 height 20
click at [1014, 278] on input "Docker" at bounding box center [1010, 281] width 10 height 10
checkbox input "true"
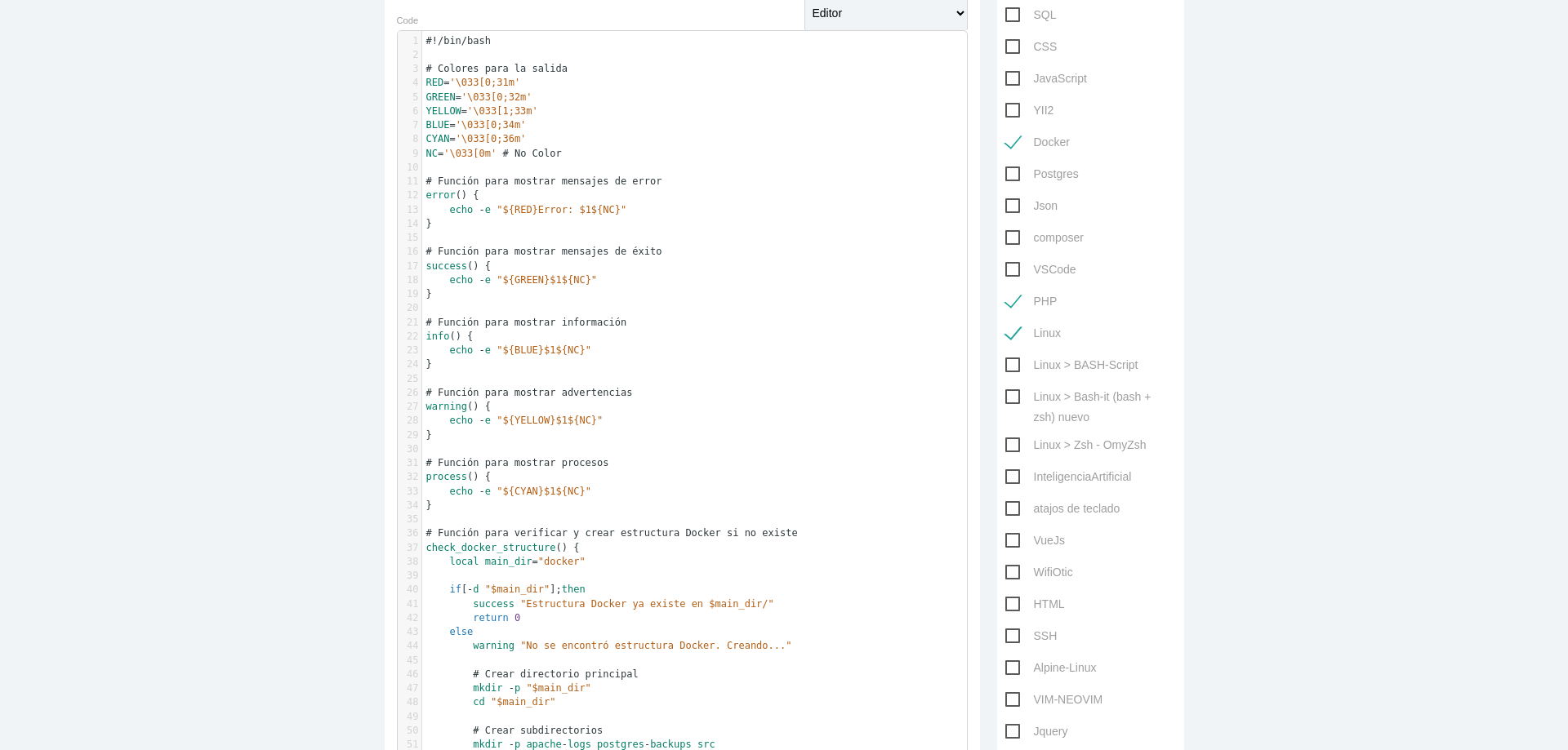
scroll to position [392, 0]
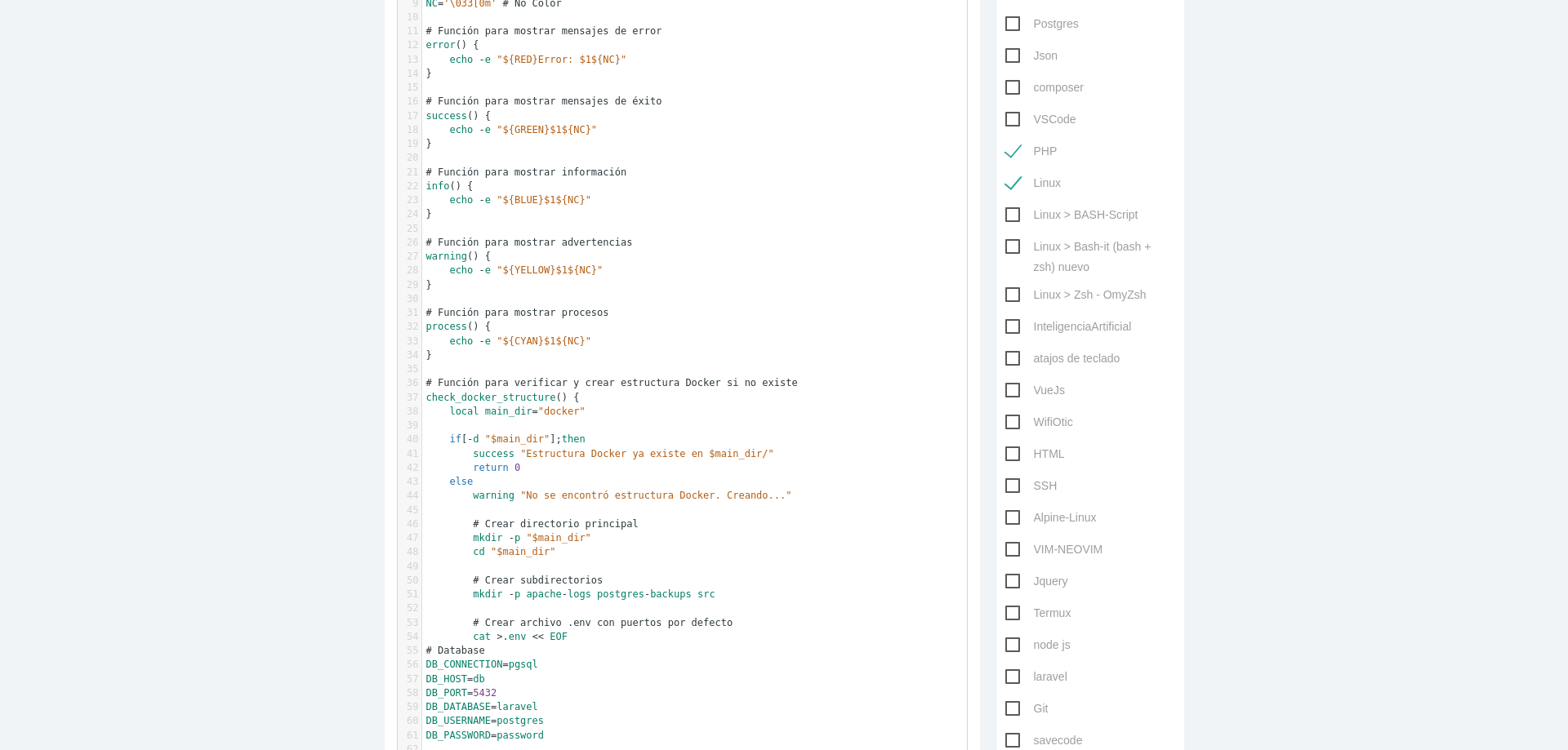
click at [1007, 218] on span "Linux > BASH-Script" at bounding box center [1071, 215] width 133 height 20
click at [1007, 216] on input "Linux > BASH-Script" at bounding box center [1010, 210] width 10 height 10
checkbox input "true"
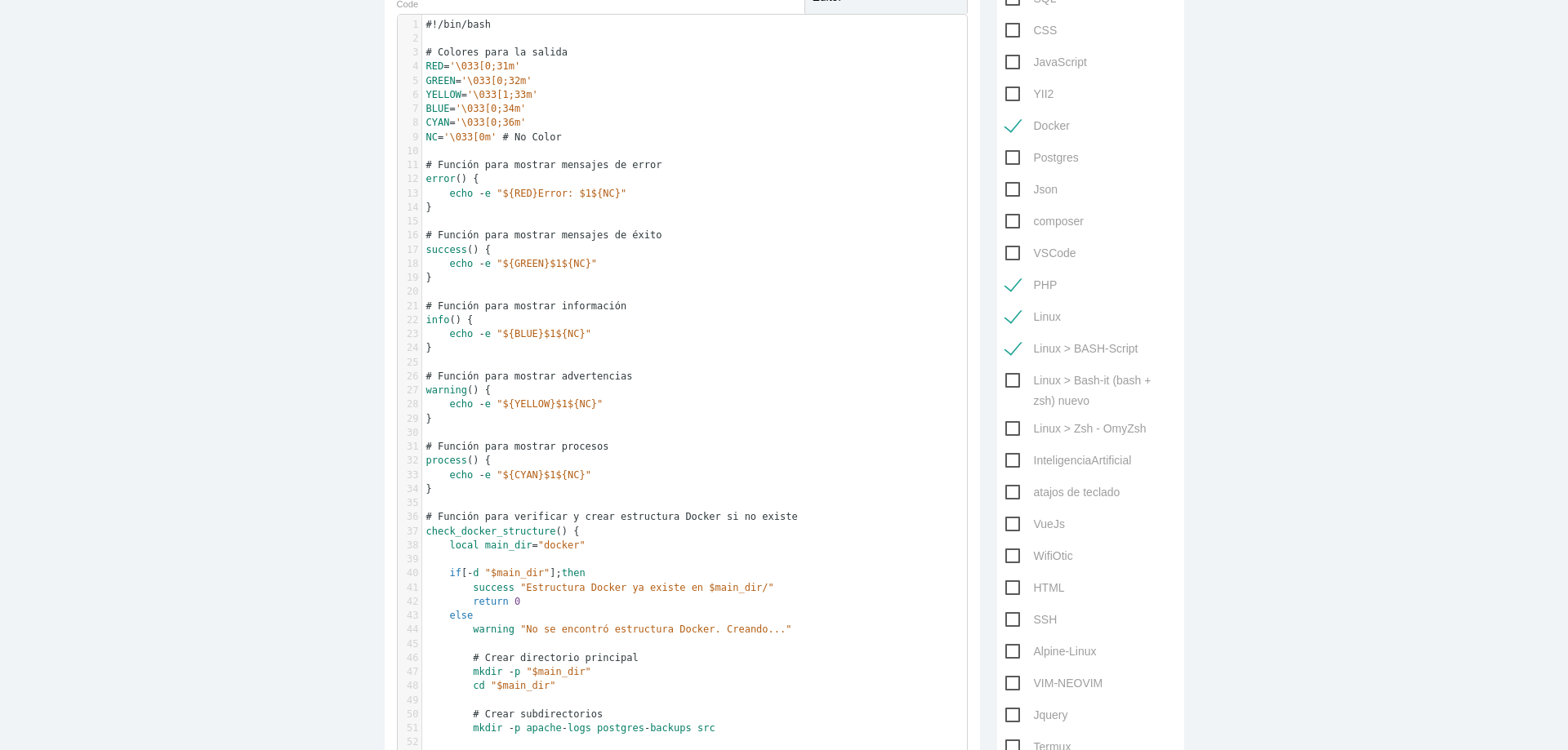
scroll to position [0, 0]
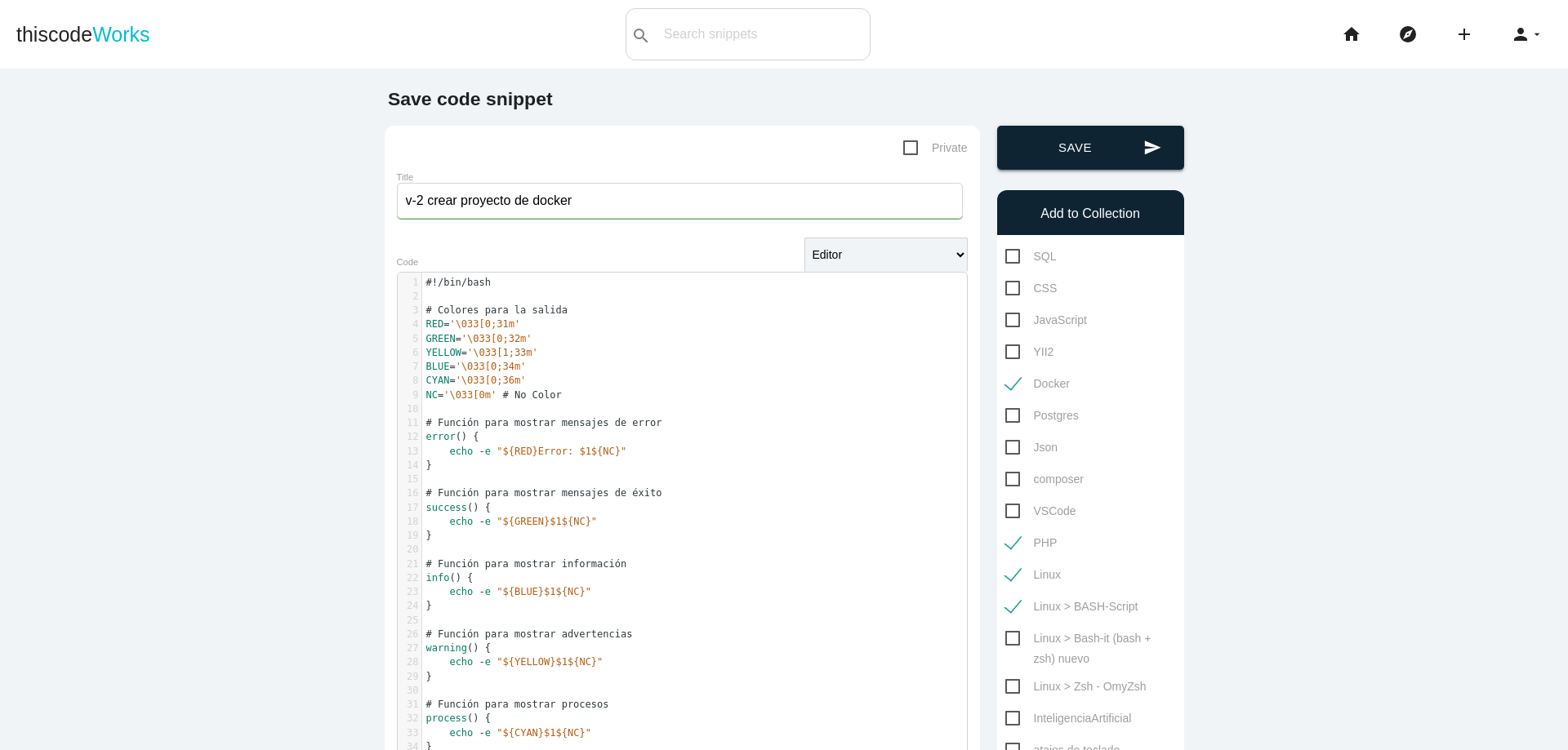
click at [1083, 156] on button "send Save" at bounding box center [1091, 148] width 187 height 44
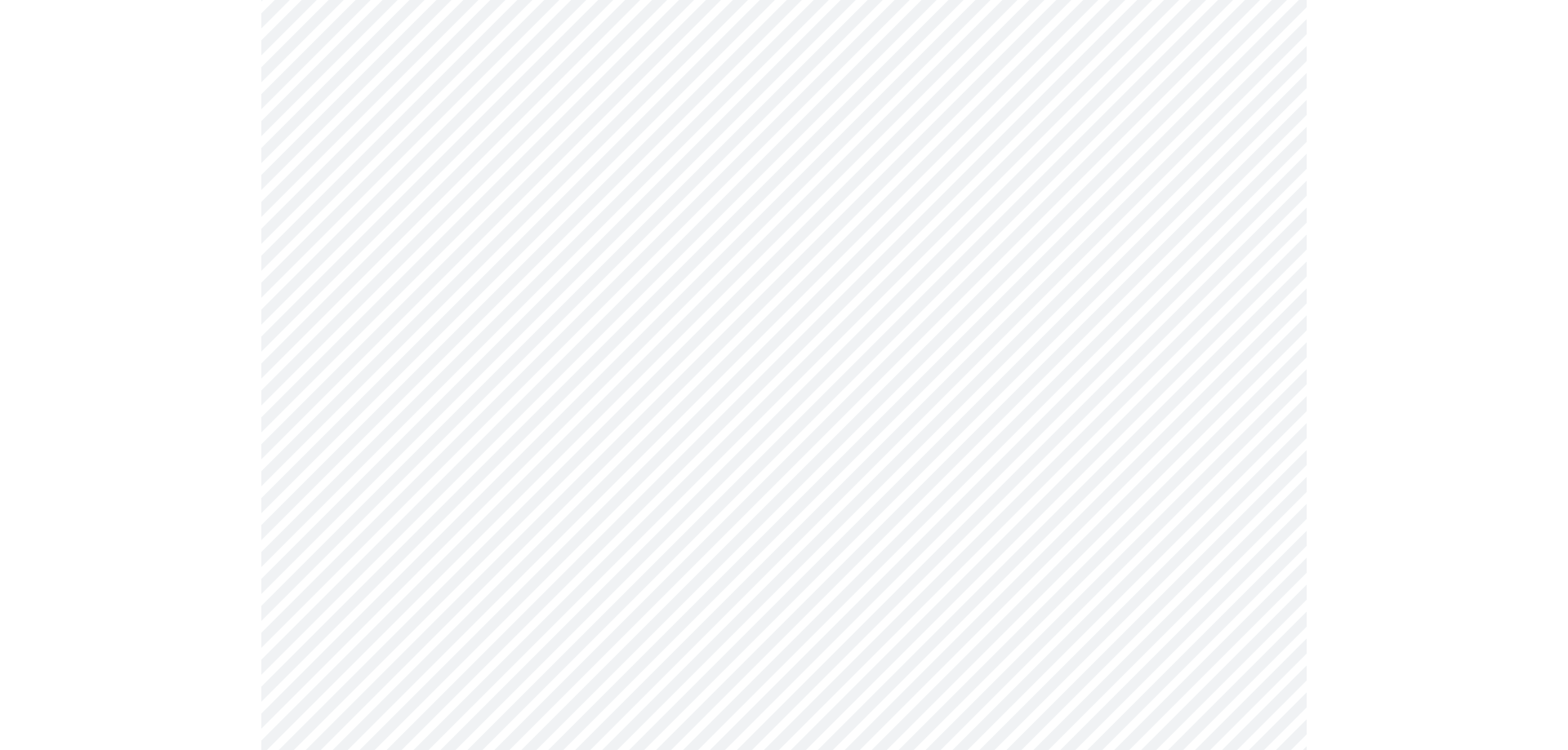
scroll to position [588, 0]
